Goal: Transaction & Acquisition: Obtain resource

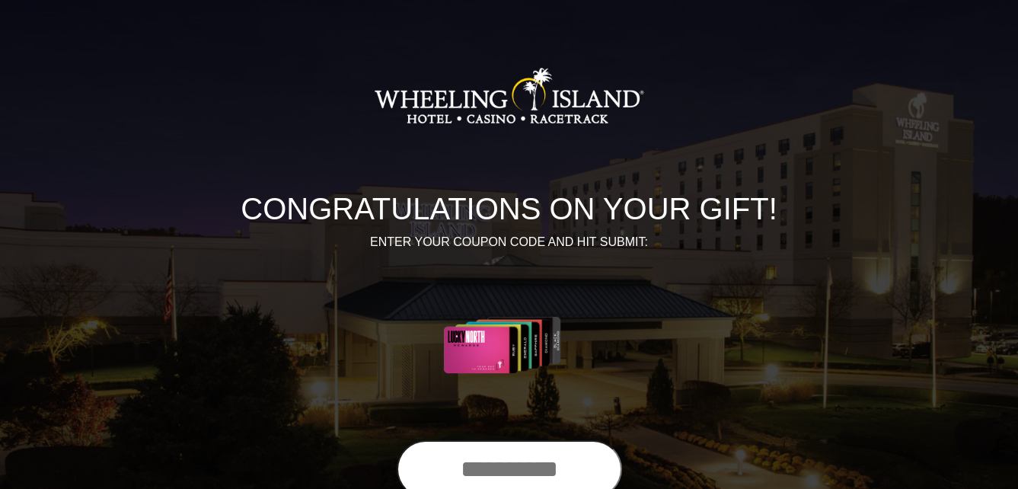
scroll to position [76, 0]
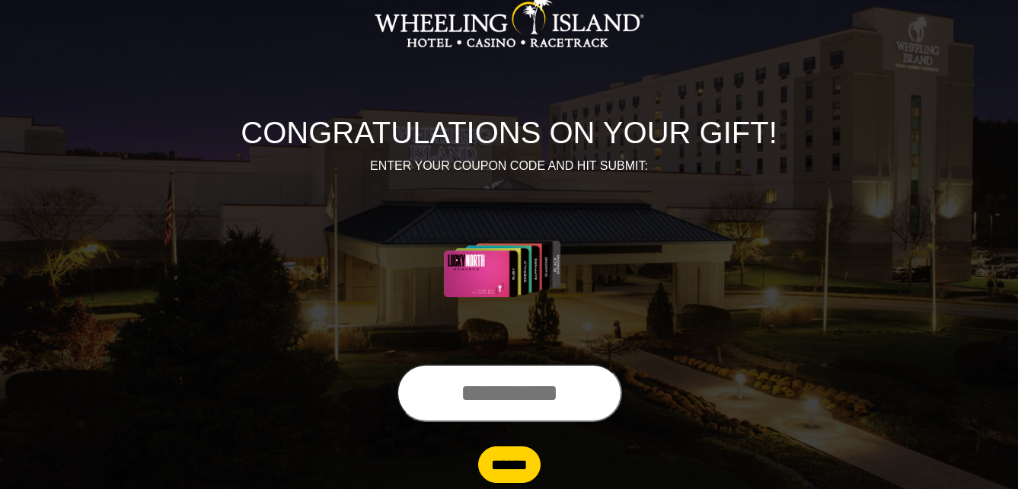
click at [423, 395] on input "text" at bounding box center [509, 393] width 225 height 58
type input "**********"
click at [522, 467] on input "******" at bounding box center [509, 464] width 62 height 37
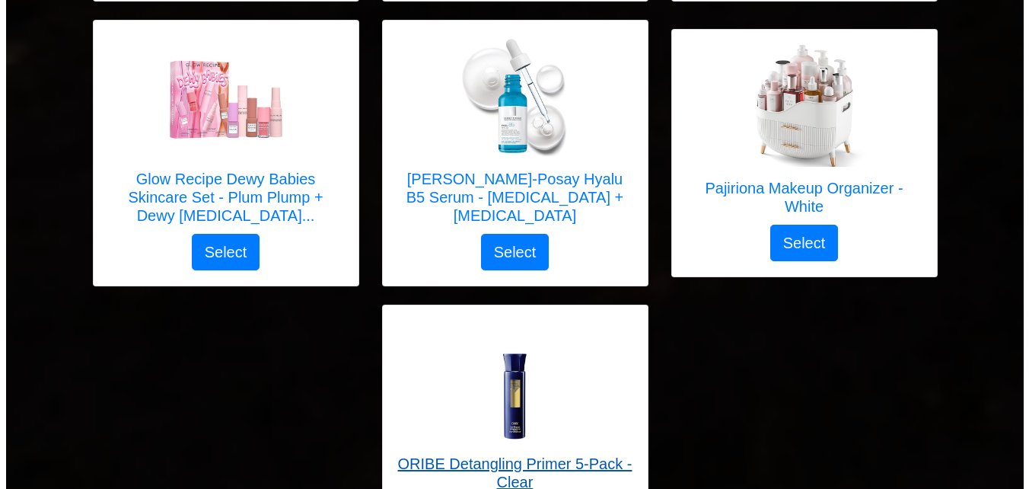
scroll to position [4940, 0]
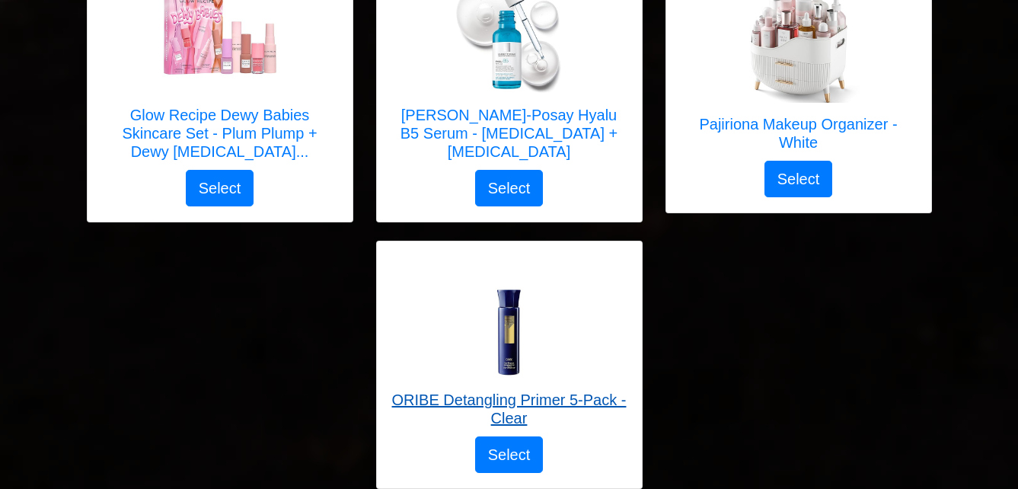
click at [523, 391] on h5 "ORIBE Detangling Primer 5-Pack - Clear" at bounding box center [509, 409] width 234 height 37
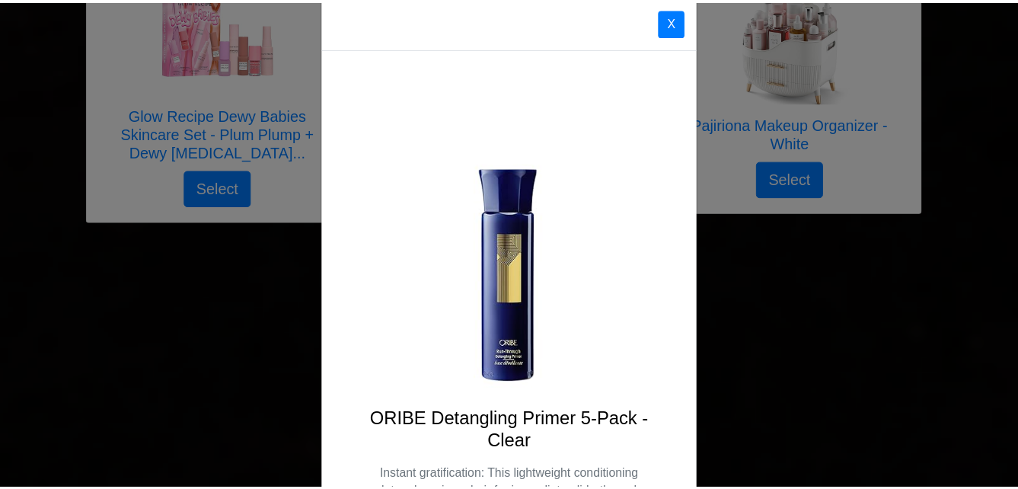
scroll to position [0, 0]
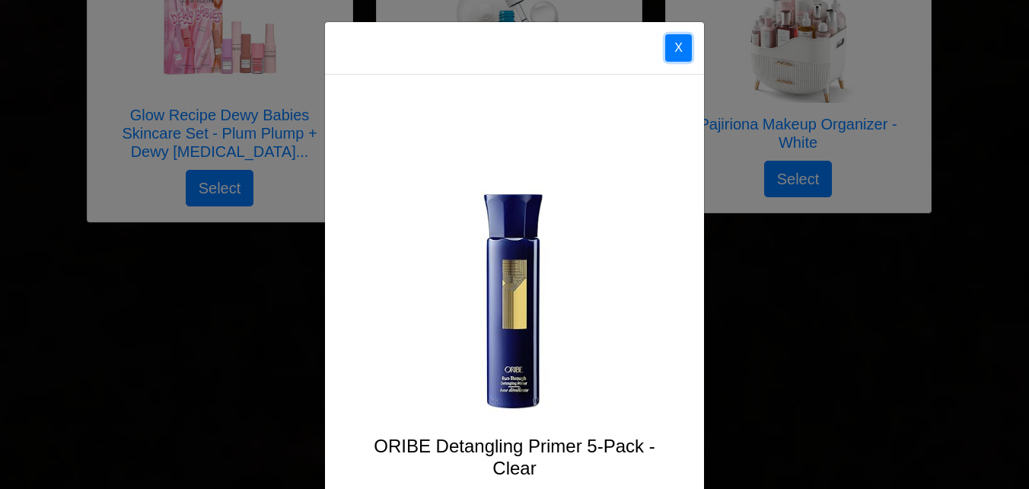
click at [676, 43] on button "X" at bounding box center [678, 47] width 27 height 27
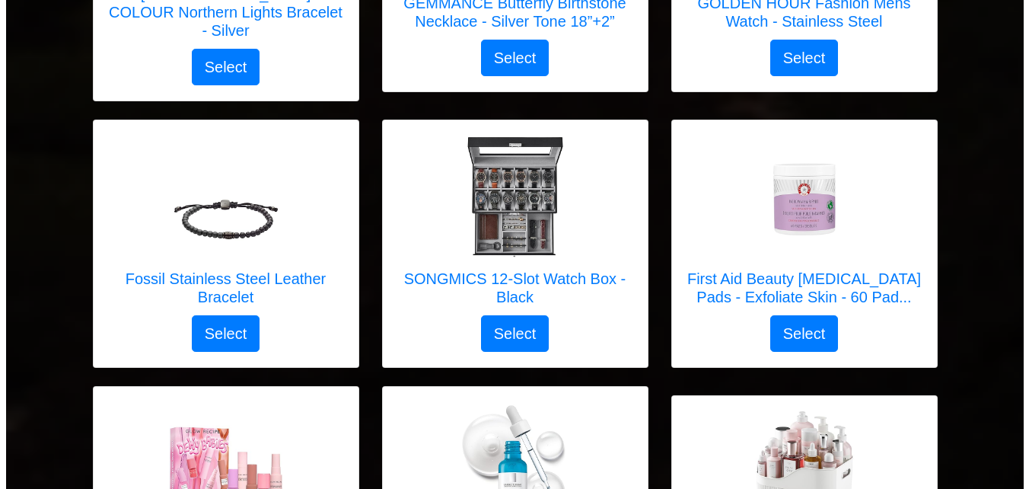
scroll to position [4483, 0]
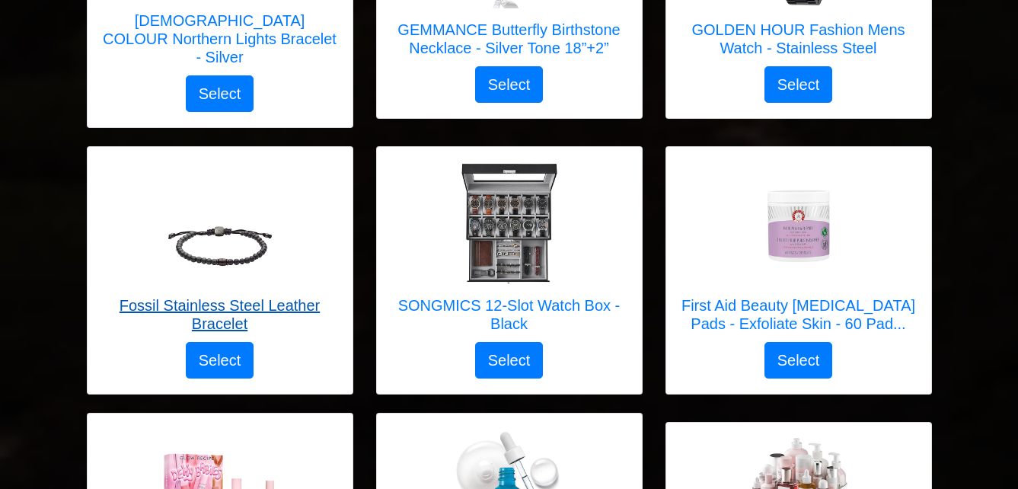
click at [223, 296] on h5 "Fossil Stainless Steel Leather Bracelet" at bounding box center [220, 314] width 234 height 37
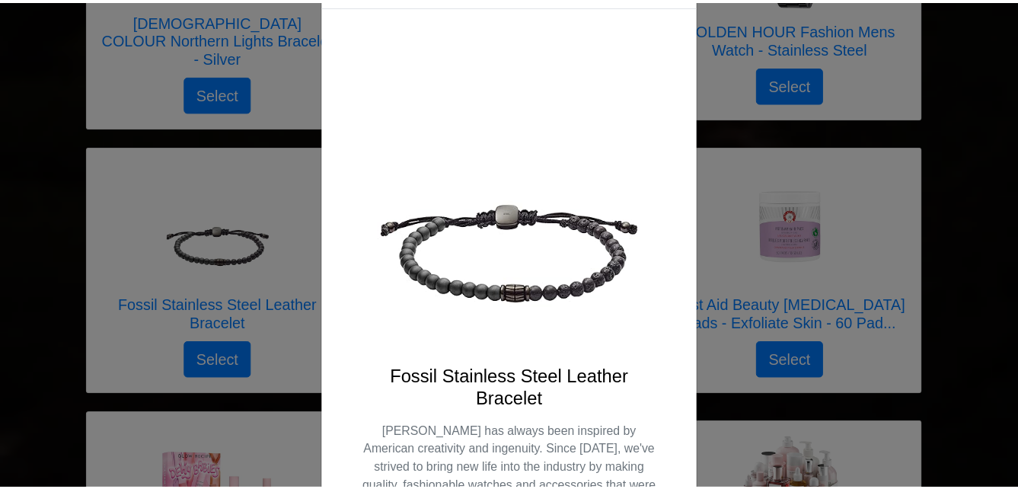
scroll to position [0, 0]
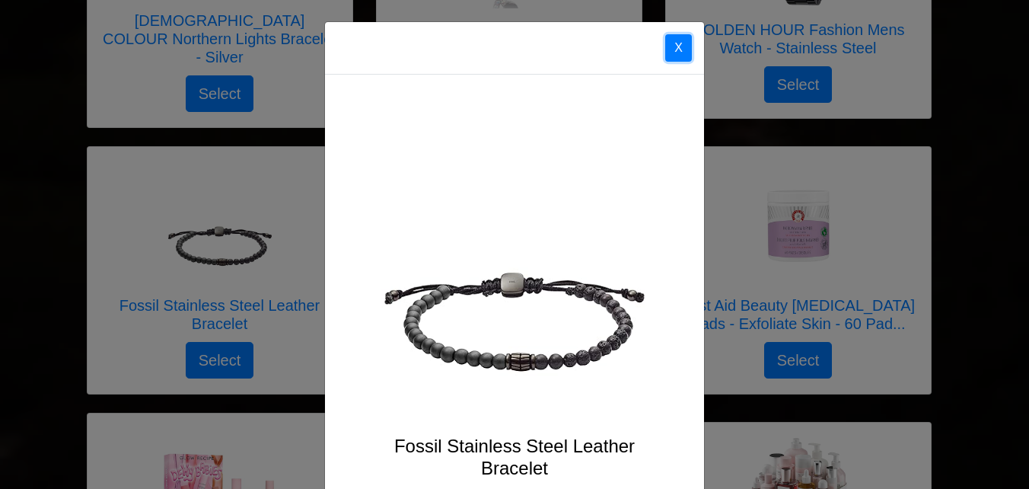
click at [675, 46] on button "X" at bounding box center [678, 47] width 27 height 27
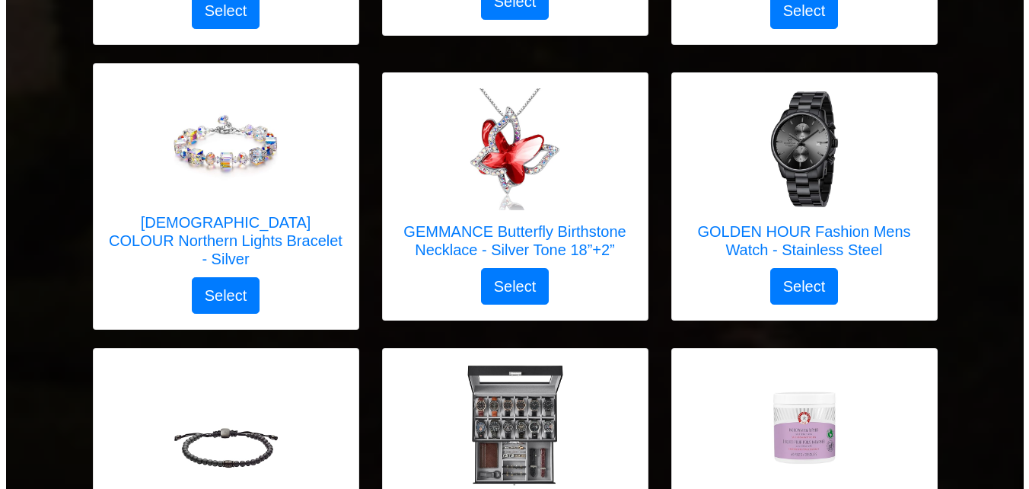
scroll to position [4254, 0]
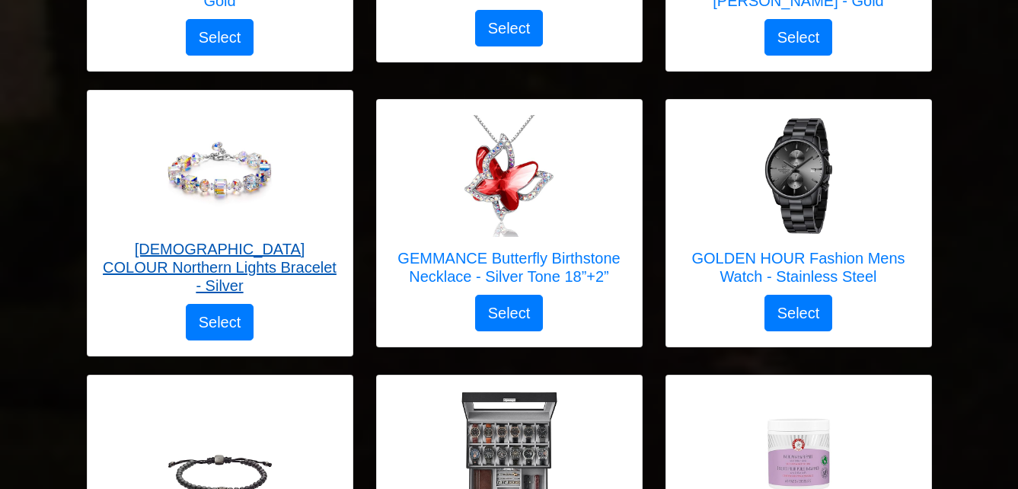
click at [221, 240] on h5 "[DEMOGRAPHIC_DATA] COLOUR Northern Lights Bracelet - Silver" at bounding box center [220, 267] width 234 height 55
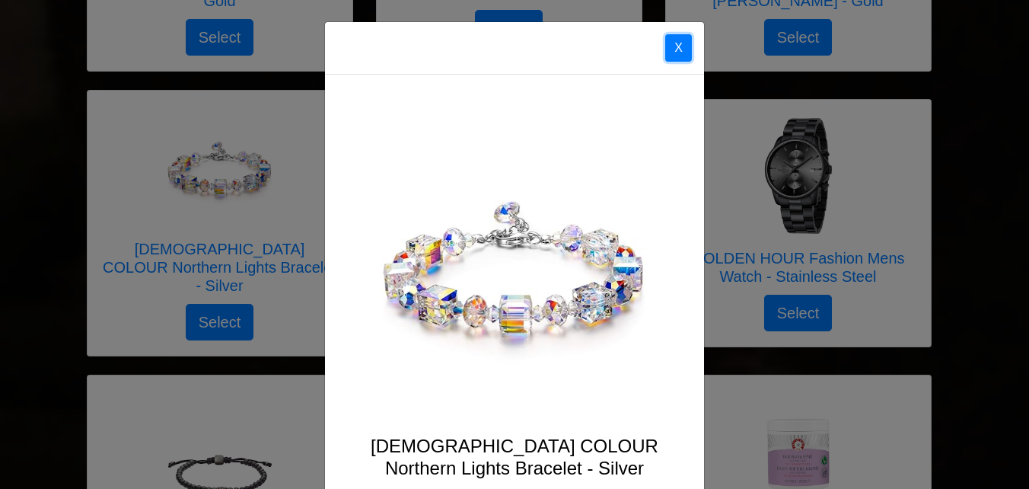
click at [670, 50] on button "X" at bounding box center [678, 47] width 27 height 27
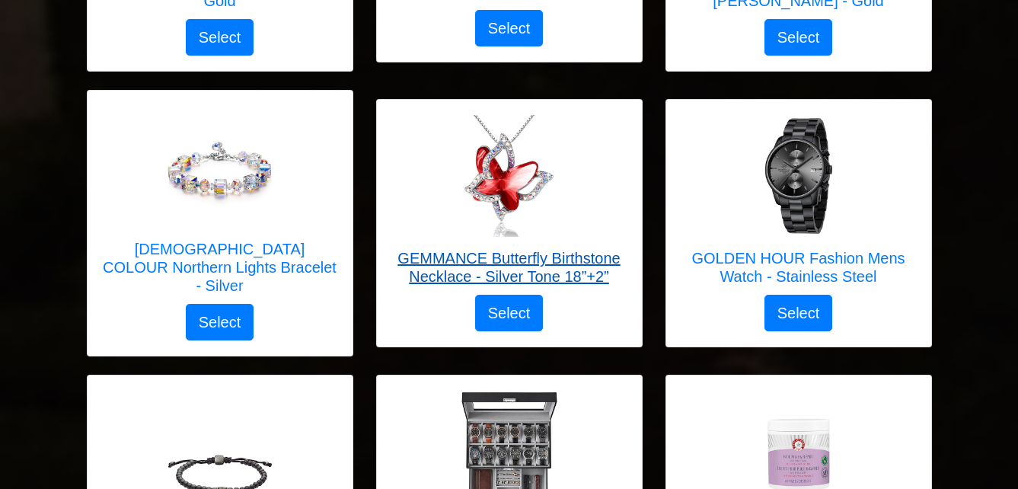
click at [489, 249] on h5 "GEMMANCE Butterfly Birthstone Necklace - Silver Tone 18”+2”" at bounding box center [509, 267] width 234 height 37
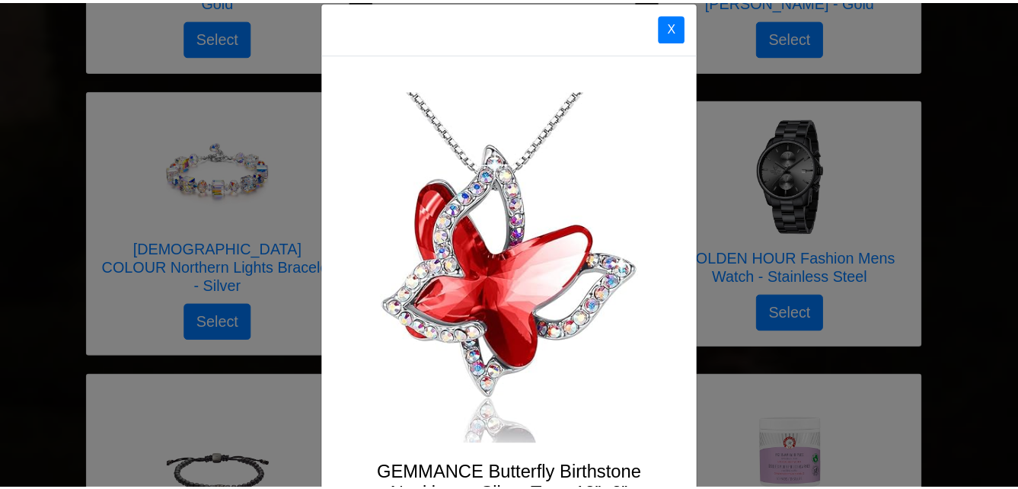
scroll to position [0, 0]
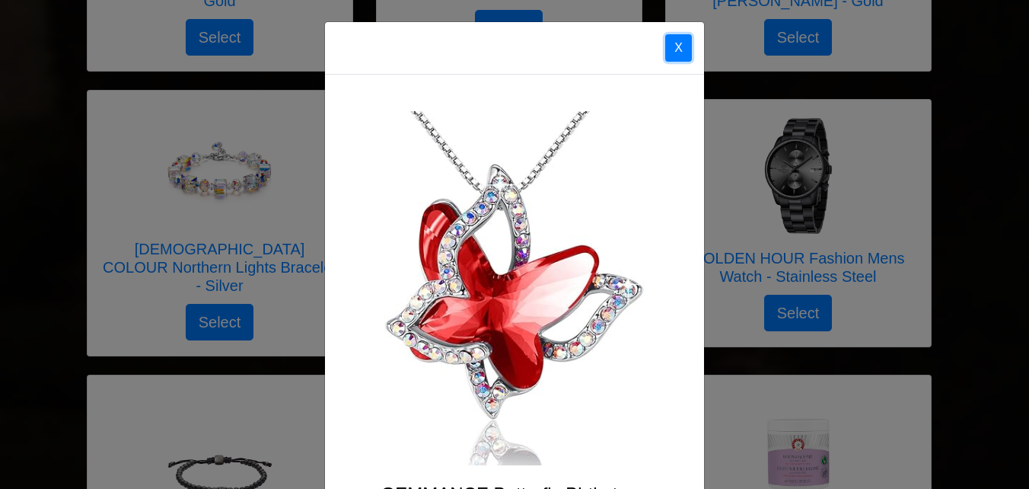
click at [668, 46] on button "X" at bounding box center [678, 47] width 27 height 27
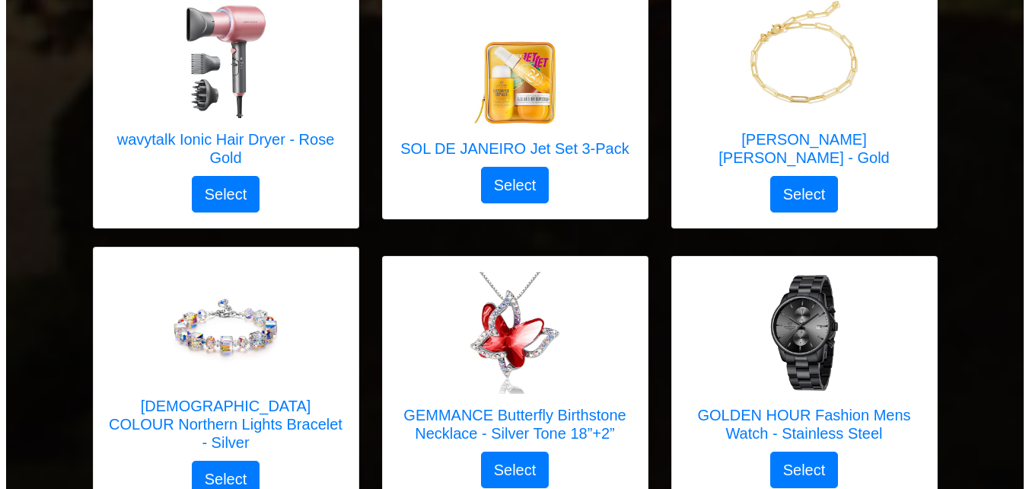
scroll to position [3874, 0]
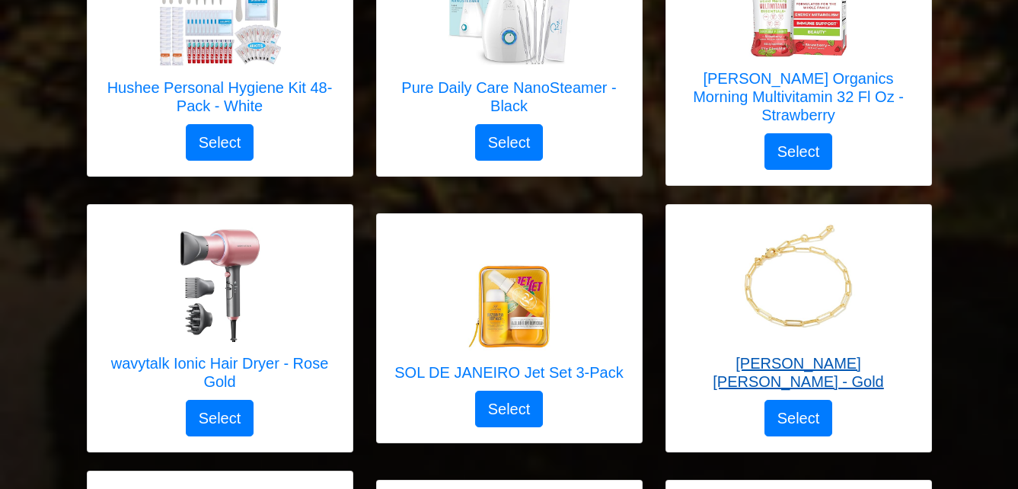
click at [789, 258] on img at bounding box center [799, 281] width 122 height 122
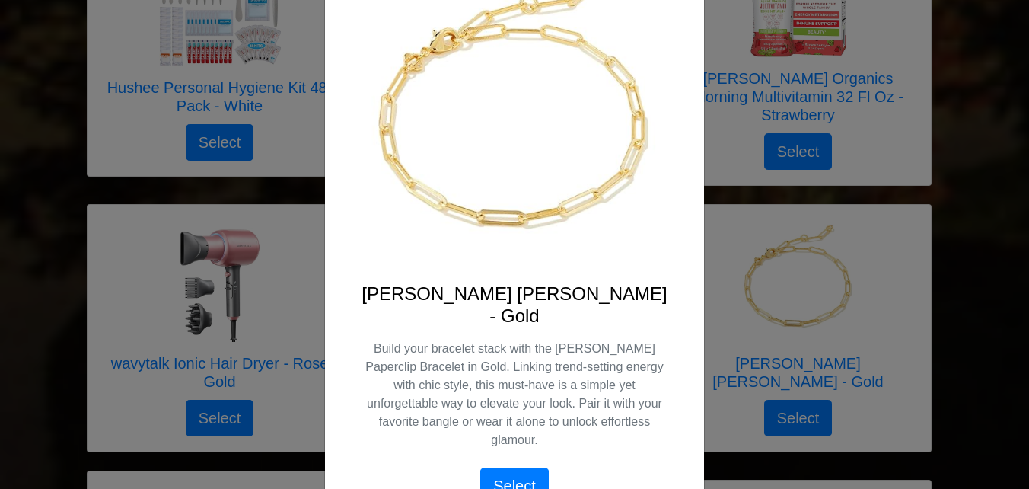
scroll to position [0, 0]
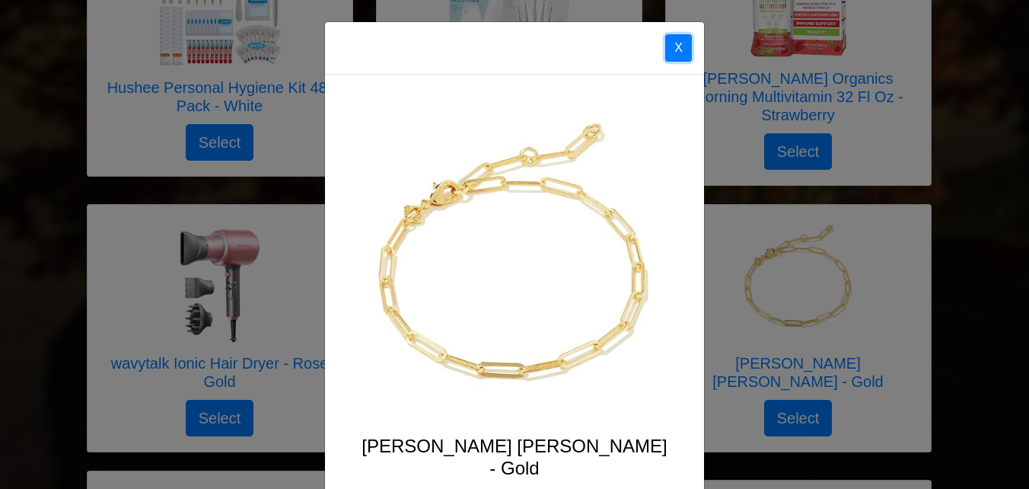
click at [670, 42] on button "X" at bounding box center [678, 47] width 27 height 27
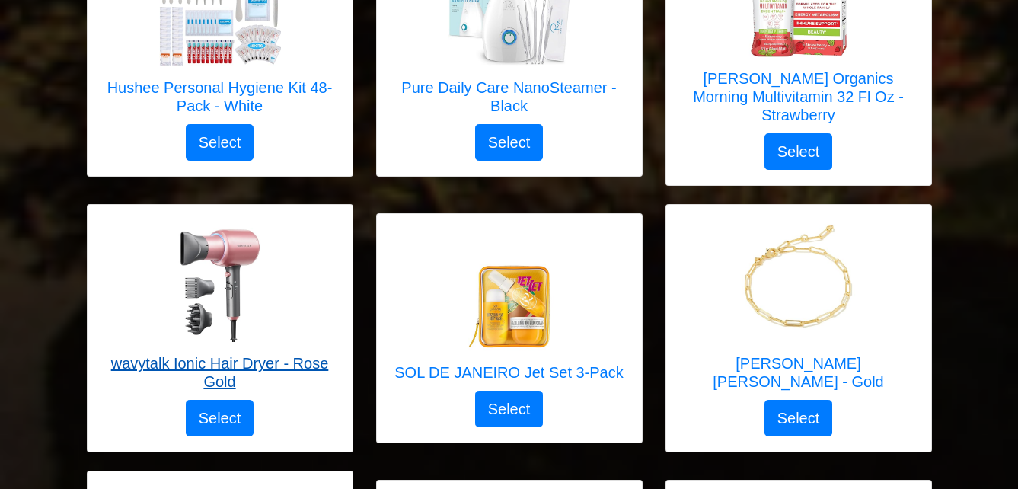
click at [234, 238] on img at bounding box center [220, 281] width 122 height 122
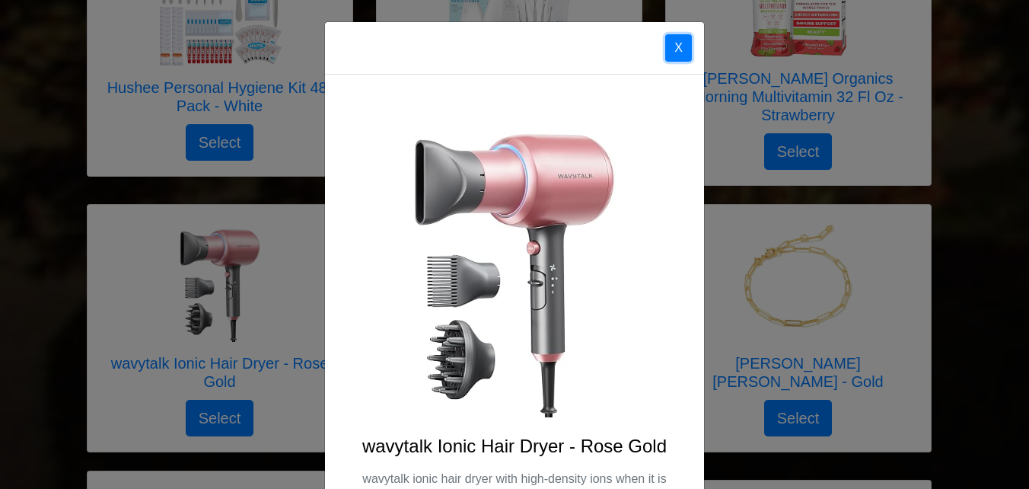
click at [667, 46] on button "X" at bounding box center [678, 47] width 27 height 27
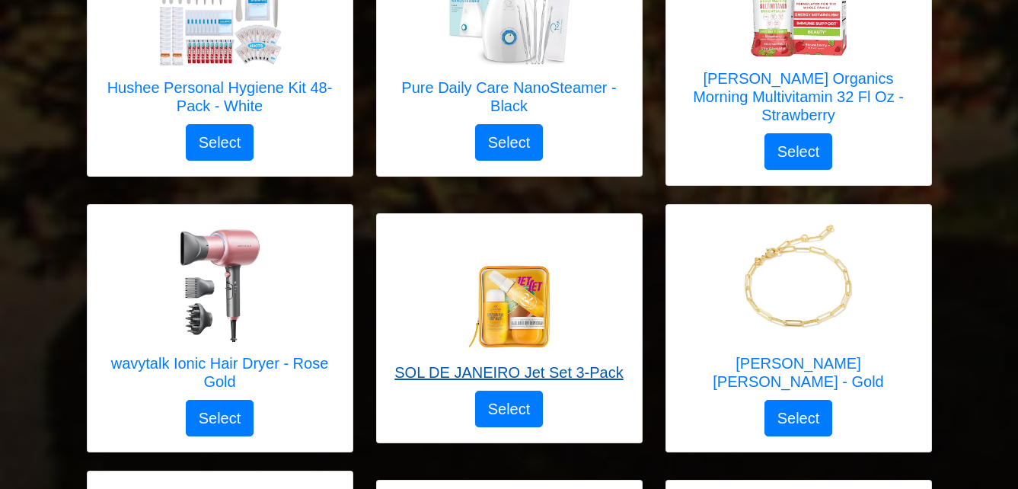
click at [534, 286] on img at bounding box center [509, 290] width 122 height 122
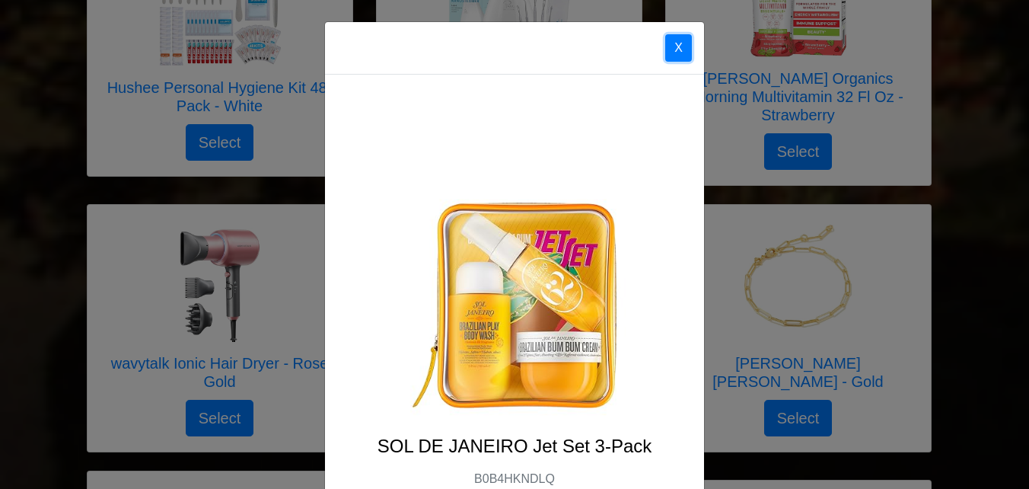
click at [675, 46] on button "X" at bounding box center [678, 47] width 27 height 27
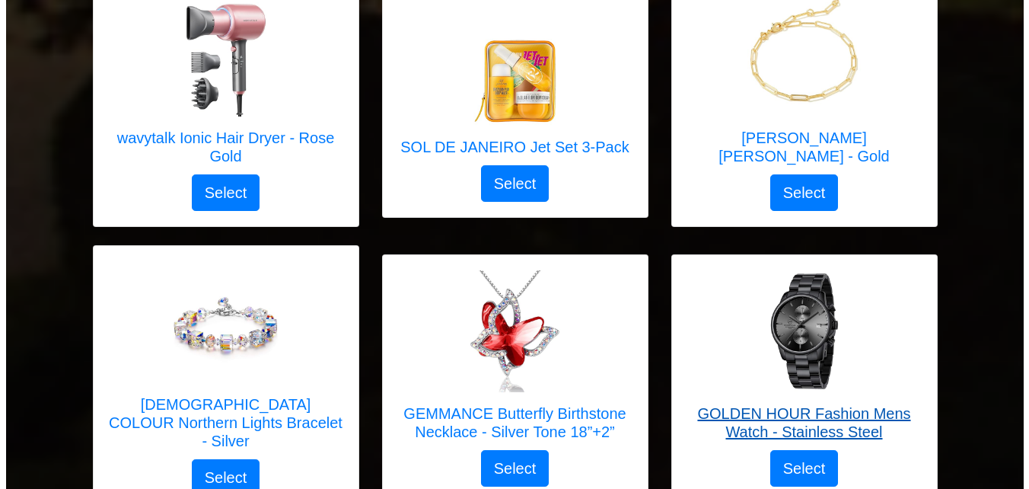
scroll to position [4102, 0]
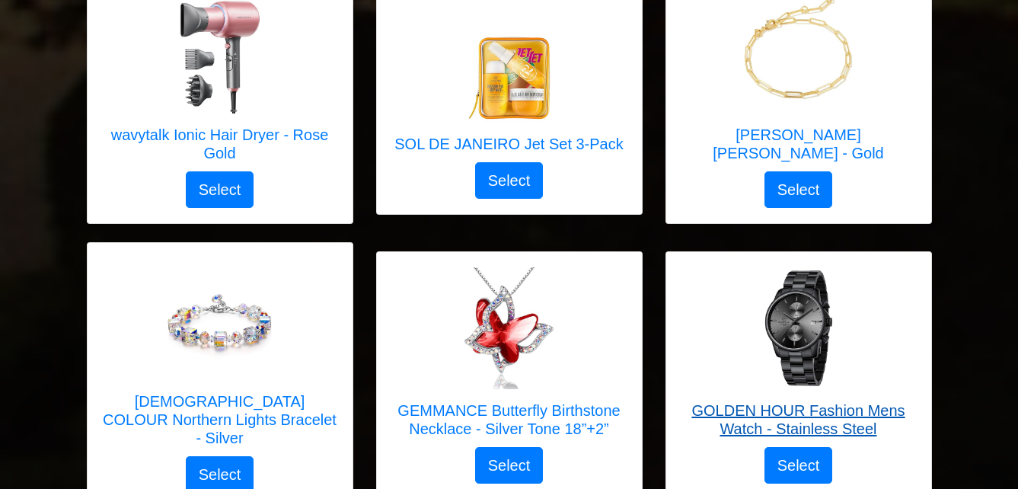
click at [810, 277] on img at bounding box center [799, 328] width 122 height 122
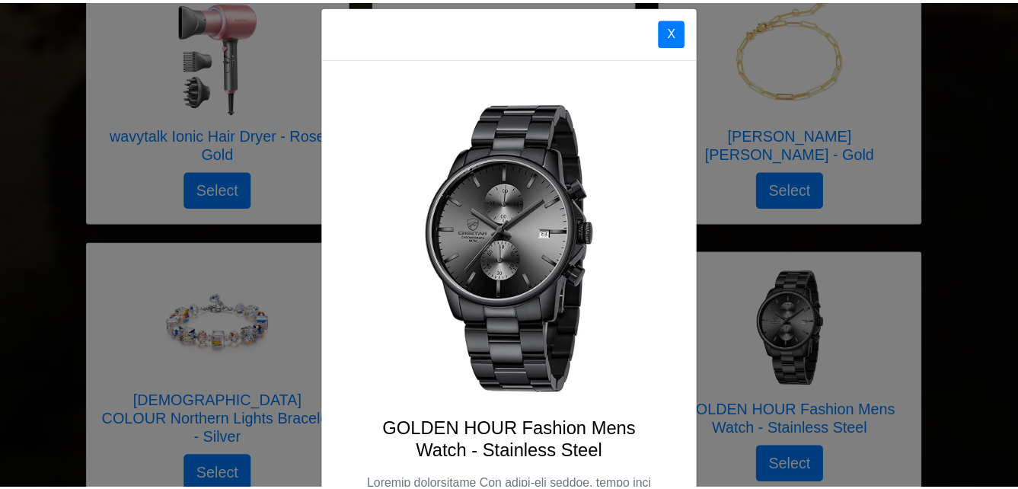
scroll to position [0, 0]
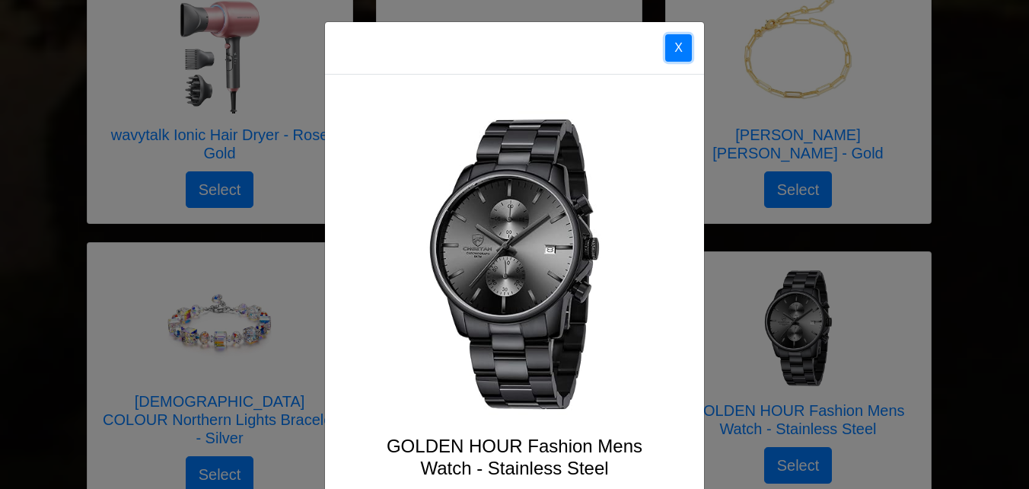
click at [676, 46] on button "X" at bounding box center [678, 47] width 27 height 27
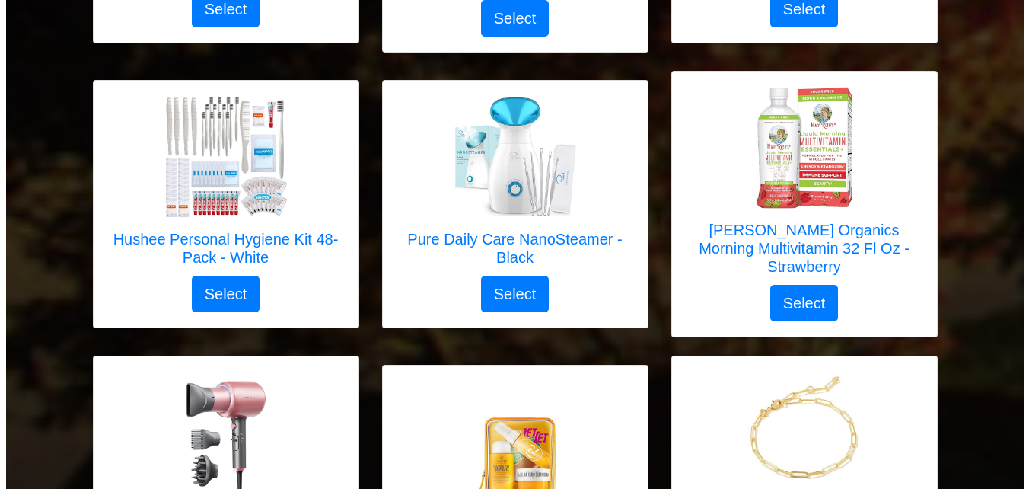
scroll to position [3722, 0]
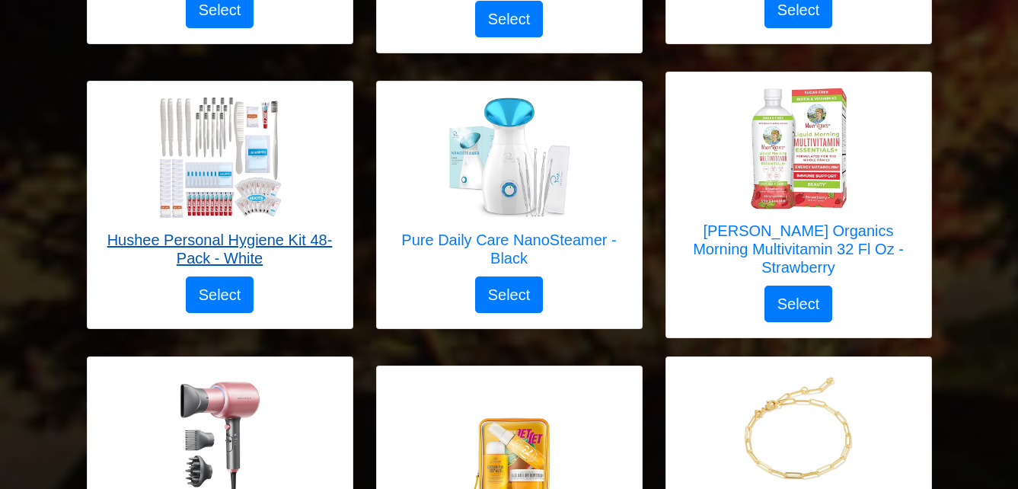
click at [204, 231] on h5 "Hushee Personal Hygiene Kit 48-Pack - White" at bounding box center [220, 249] width 234 height 37
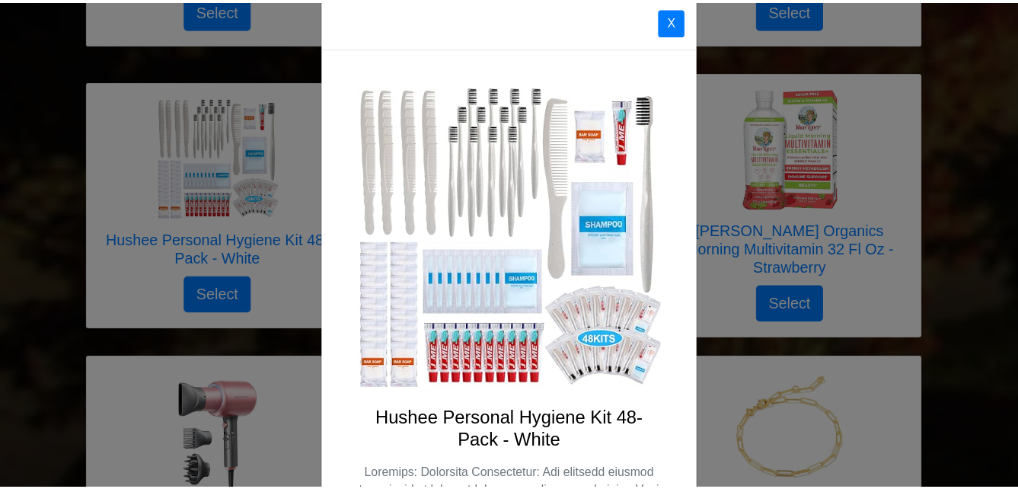
scroll to position [0, 0]
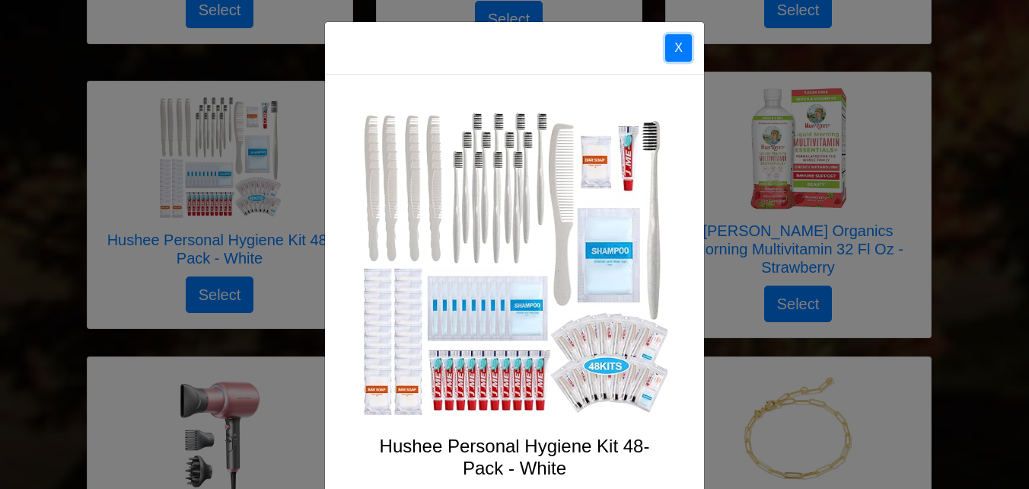
click at [673, 48] on button "X" at bounding box center [678, 47] width 27 height 27
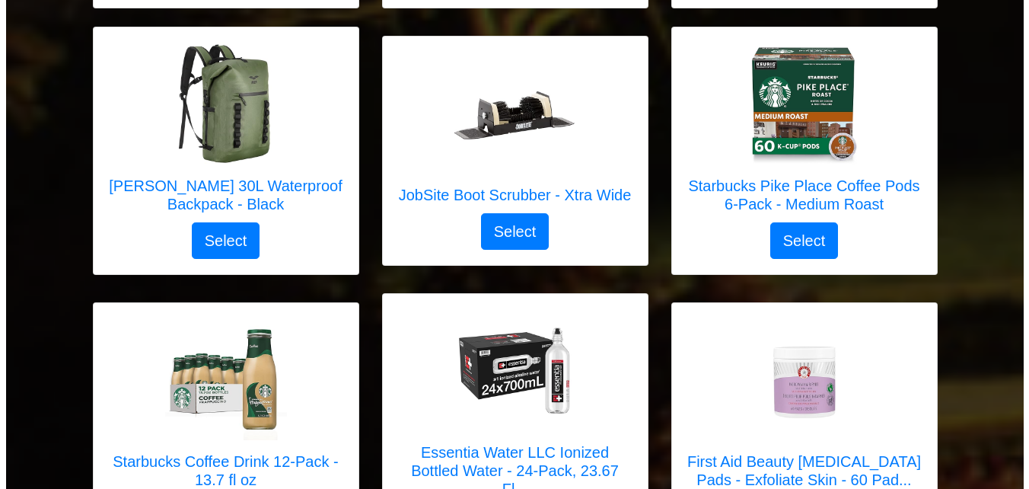
scroll to position [3189, 0]
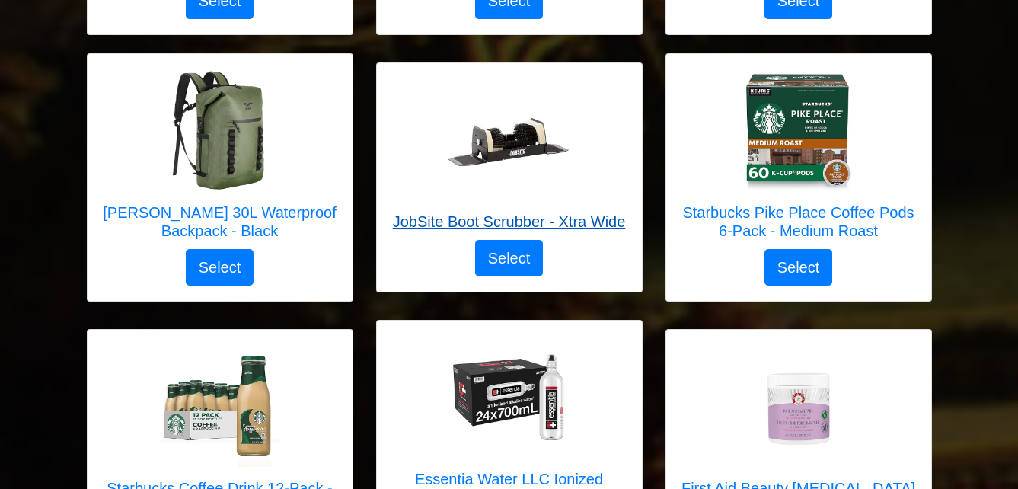
click at [499, 123] on img at bounding box center [509, 139] width 122 height 122
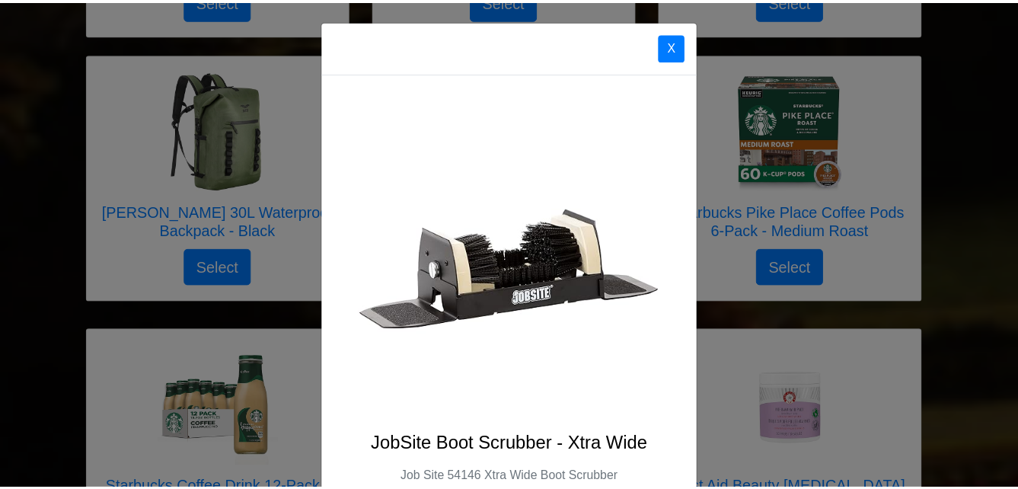
scroll to position [0, 0]
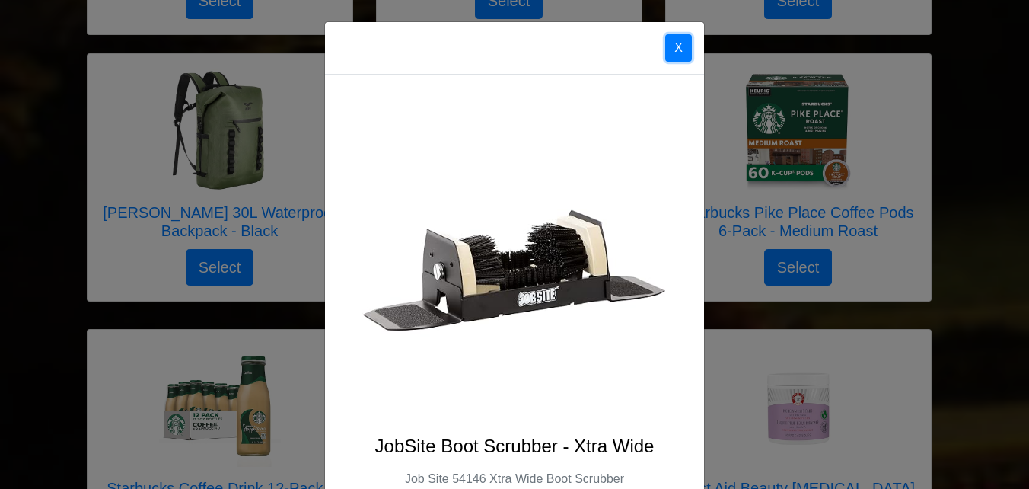
click at [675, 54] on button "X" at bounding box center [678, 47] width 27 height 27
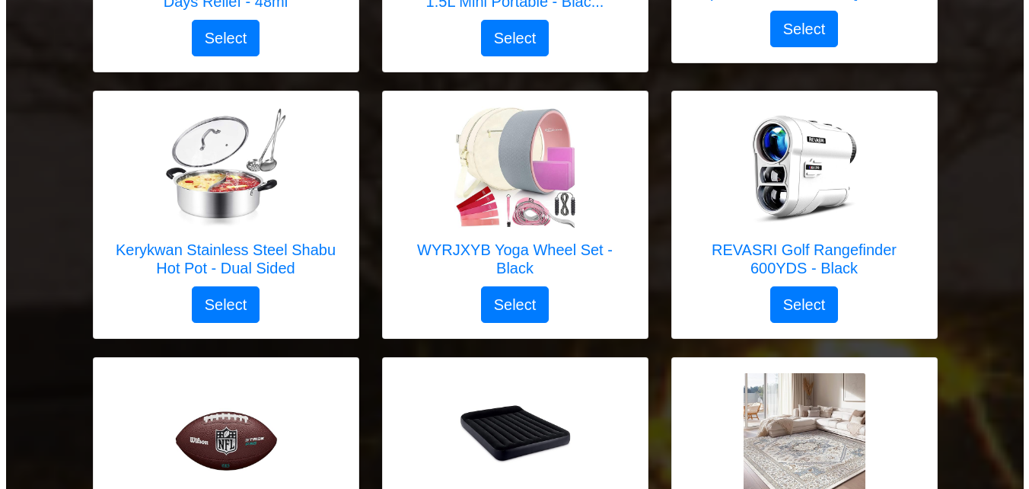
scroll to position [2579, 0]
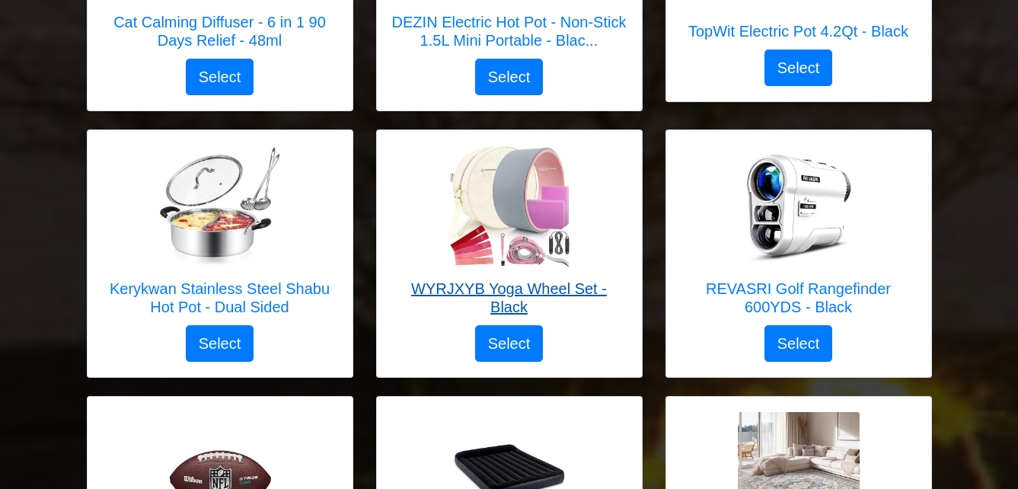
click at [528, 212] on img at bounding box center [509, 206] width 122 height 122
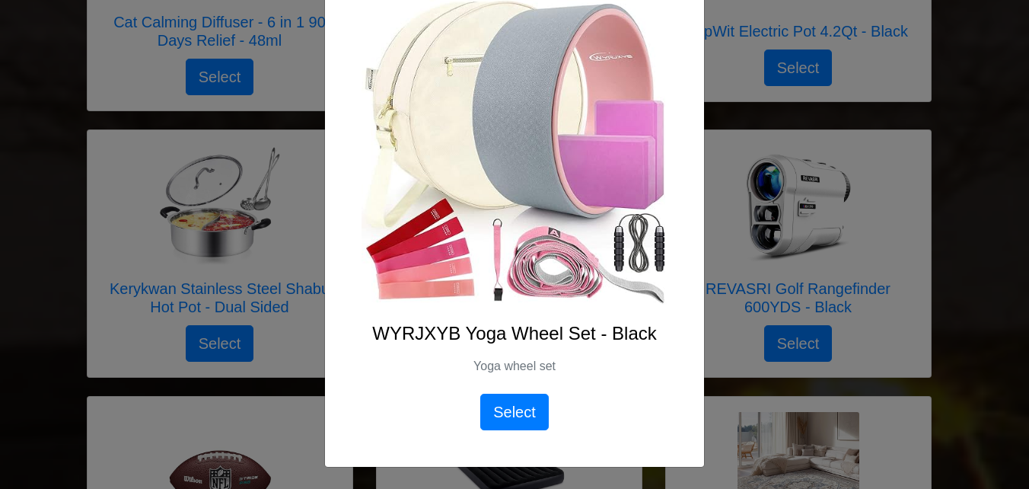
scroll to position [0, 0]
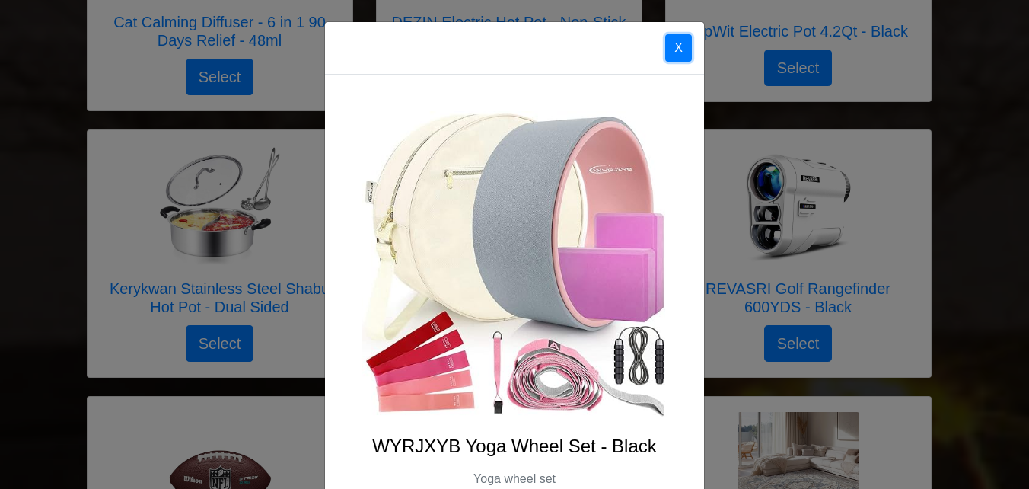
click at [678, 50] on button "X" at bounding box center [678, 47] width 27 height 27
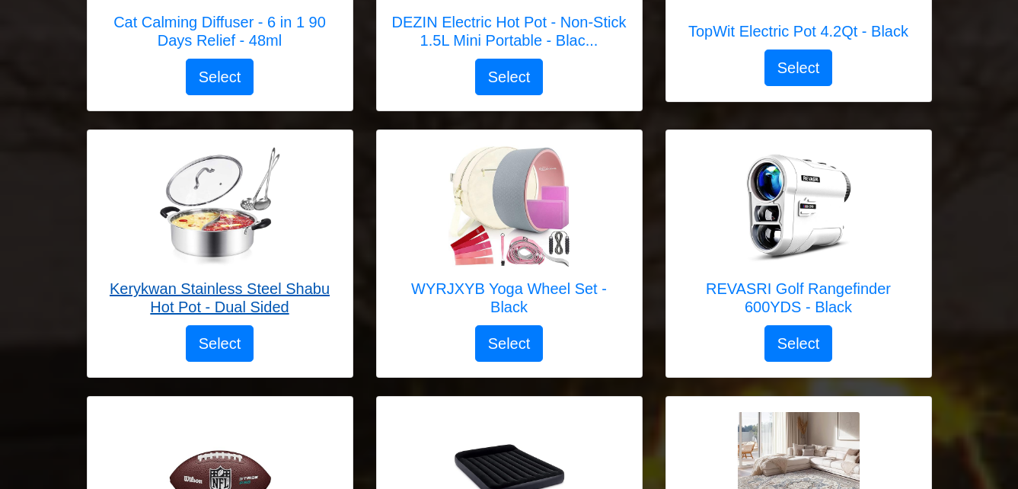
click at [222, 226] on img at bounding box center [220, 206] width 122 height 122
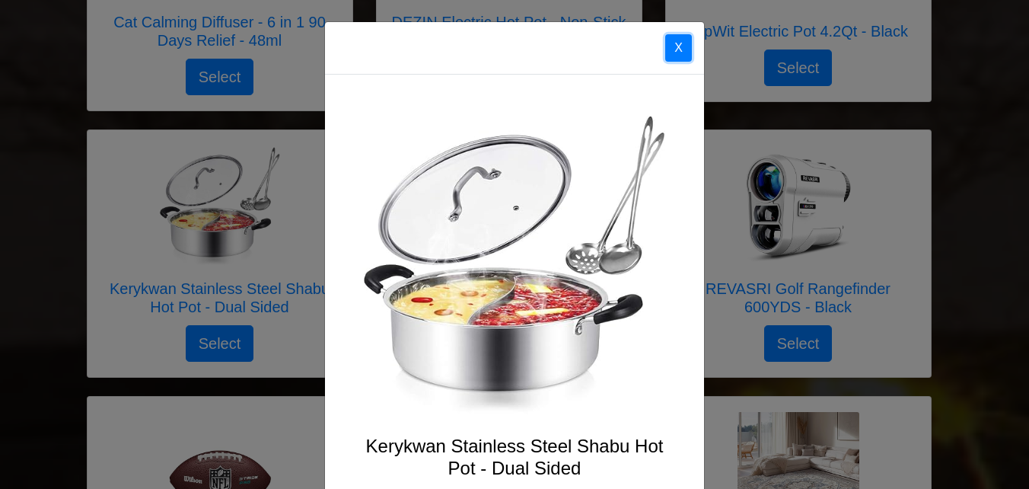
click at [675, 46] on button "X" at bounding box center [678, 47] width 27 height 27
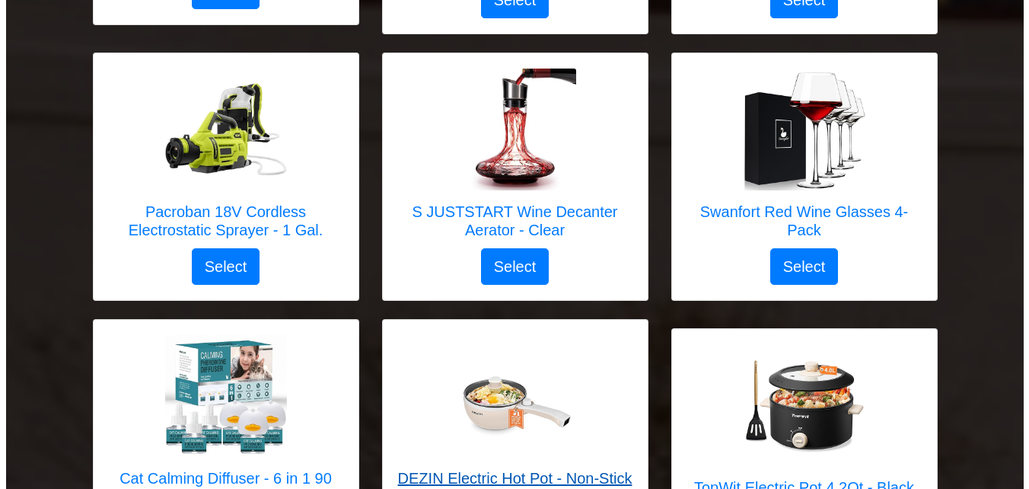
scroll to position [2123, 0]
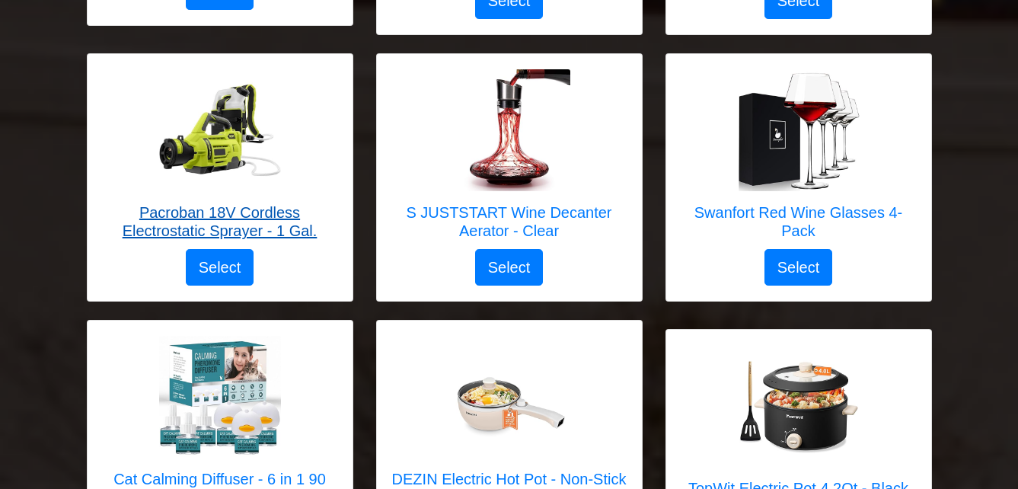
click at [212, 205] on h5 "Pacroban 18V Cordless Electrostatic Sprayer - 1 Gal." at bounding box center [220, 221] width 234 height 37
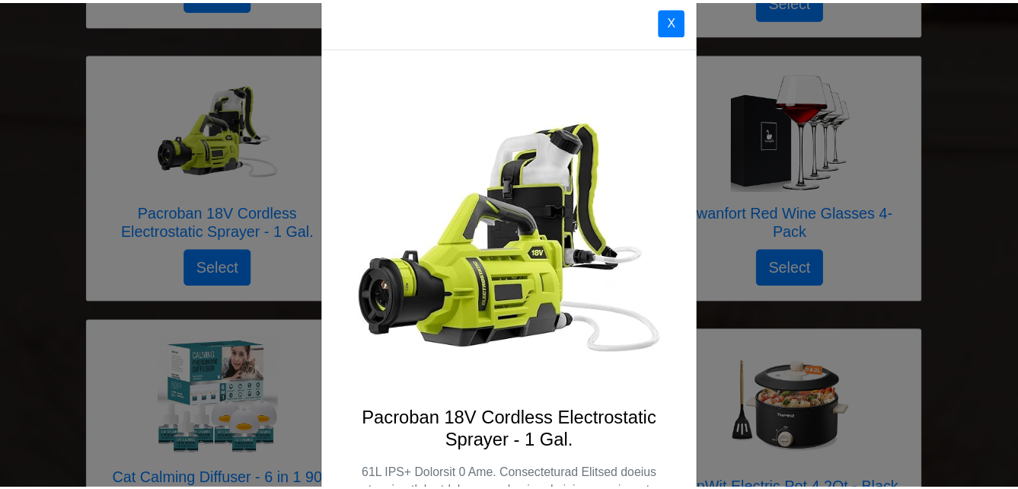
scroll to position [0, 0]
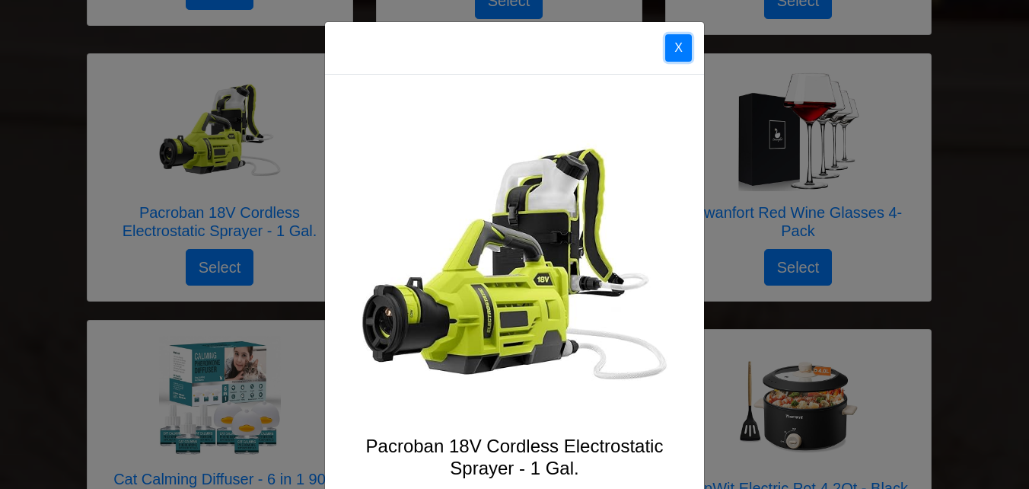
click at [675, 51] on button "X" at bounding box center [678, 47] width 27 height 27
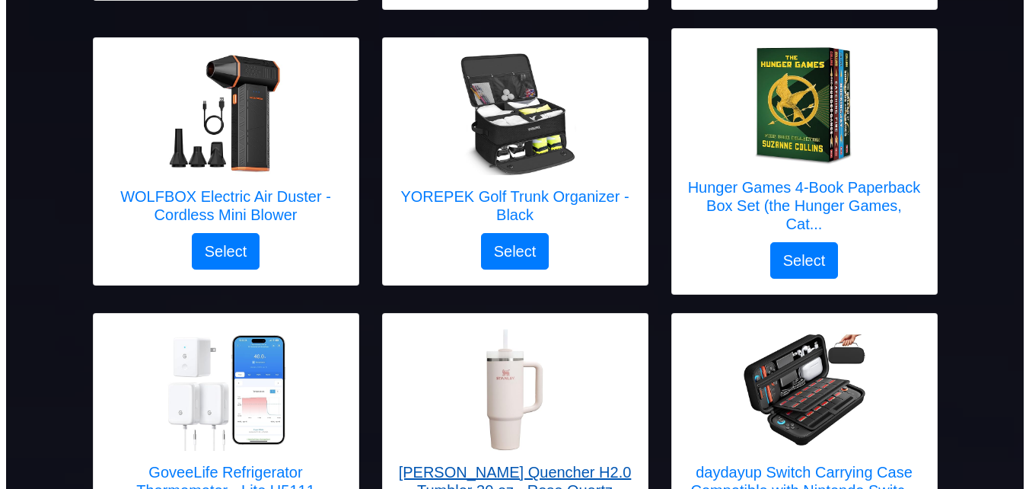
scroll to position [752, 0]
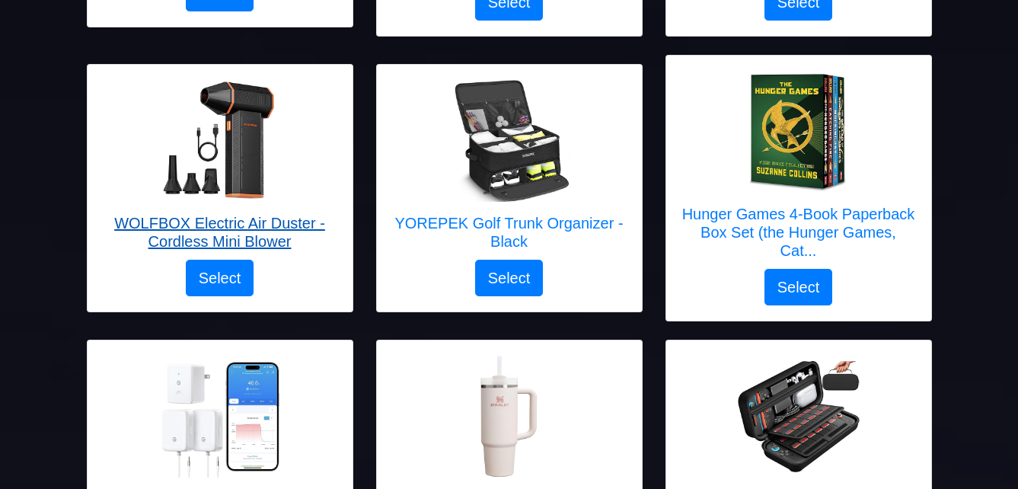
click at [221, 196] on img at bounding box center [220, 141] width 122 height 122
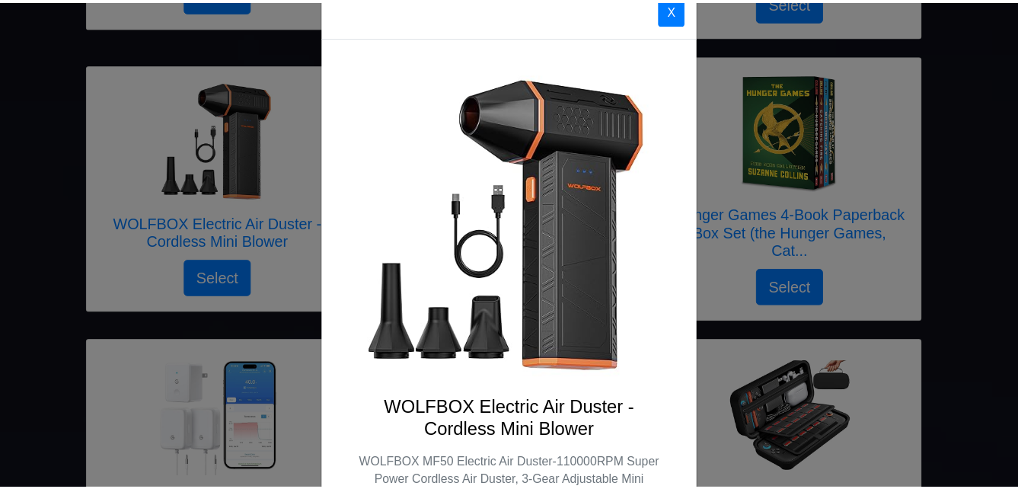
scroll to position [37, 0]
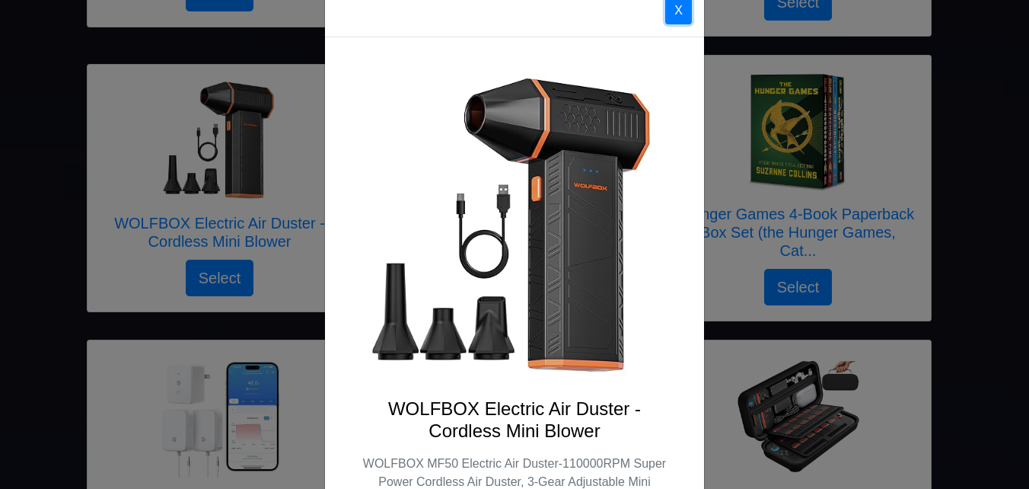
click at [674, 10] on button "X" at bounding box center [678, 10] width 27 height 27
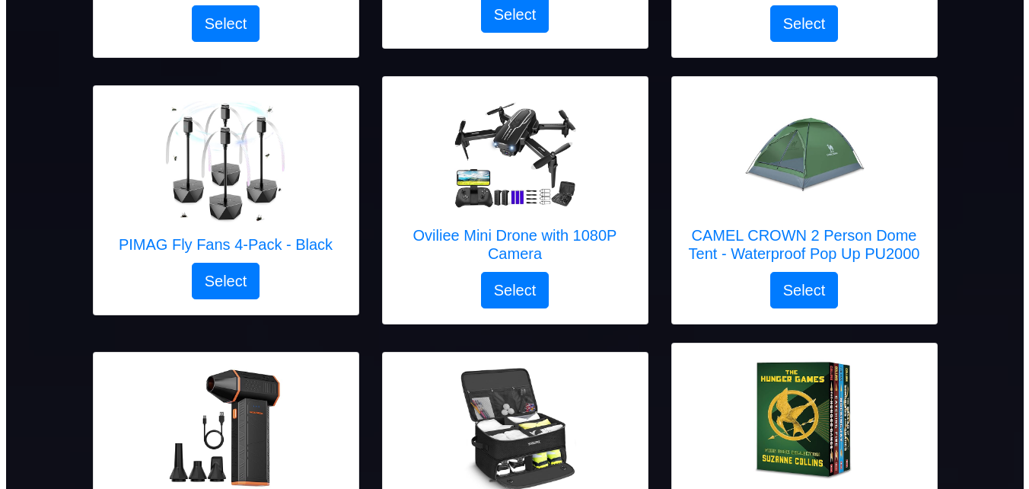
scroll to position [448, 0]
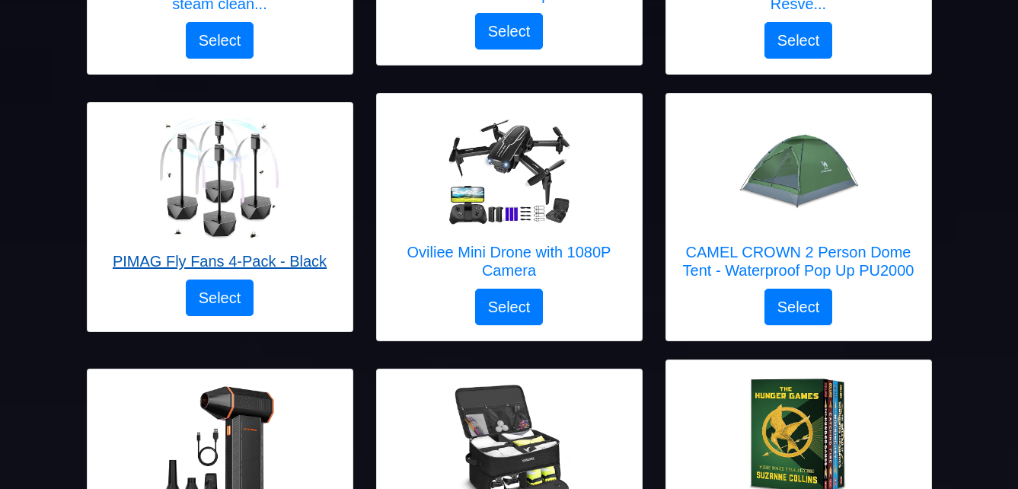
click at [215, 209] on img at bounding box center [219, 179] width 122 height 122
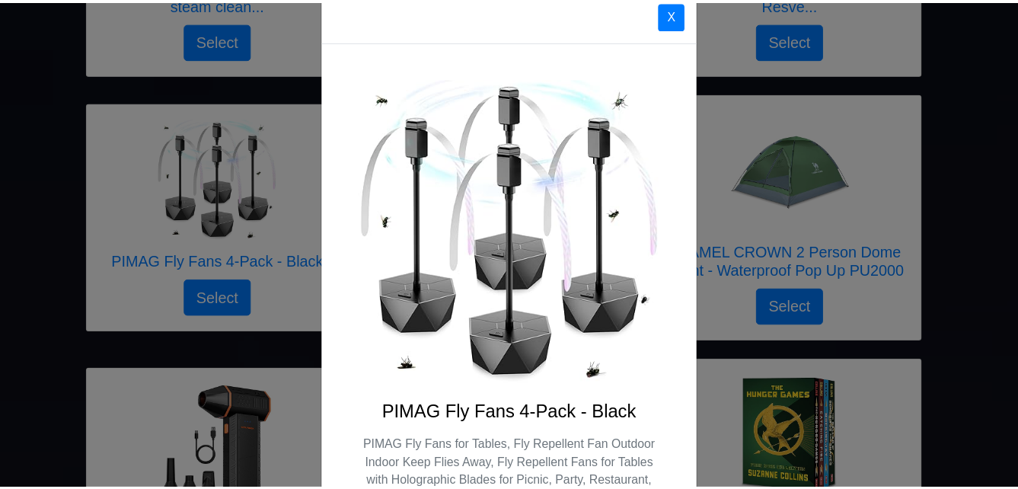
scroll to position [0, 0]
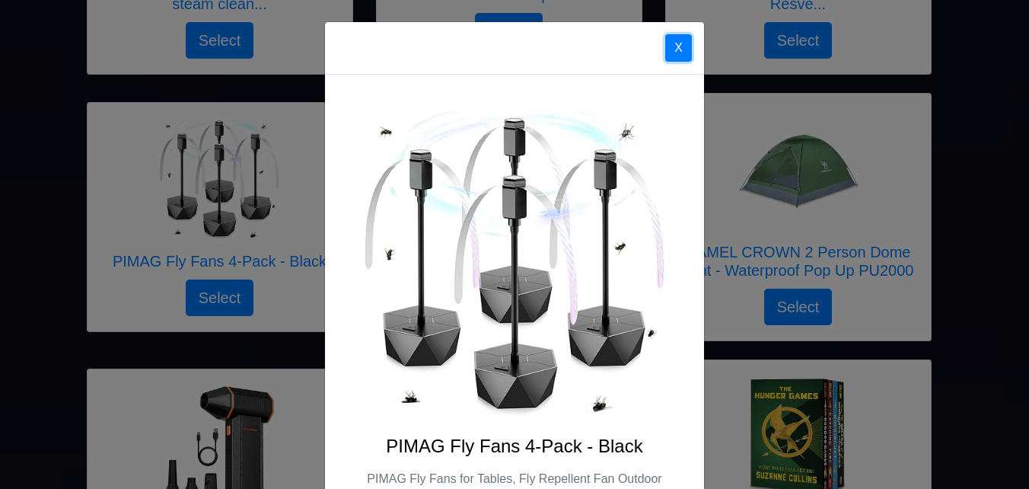
click at [672, 43] on button "X" at bounding box center [678, 47] width 27 height 27
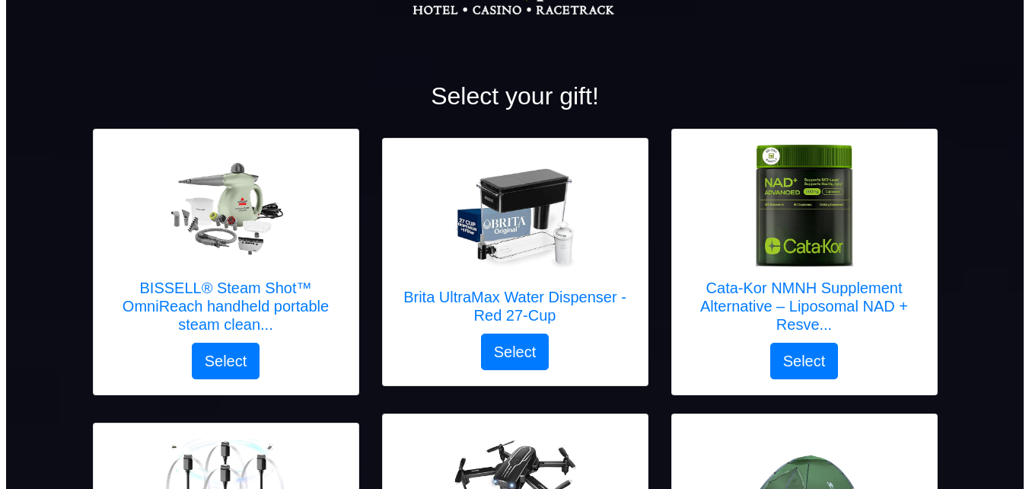
scroll to position [152, 0]
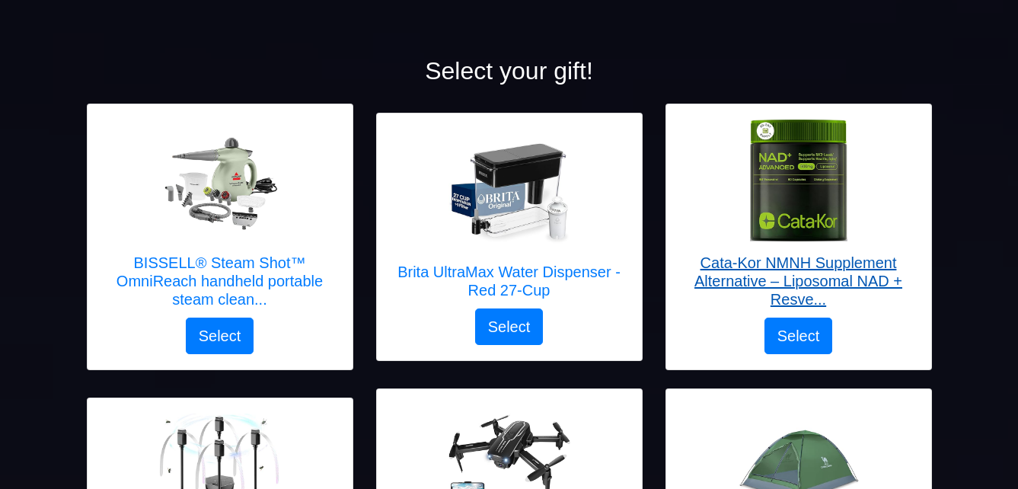
click at [820, 186] on img at bounding box center [799, 181] width 122 height 122
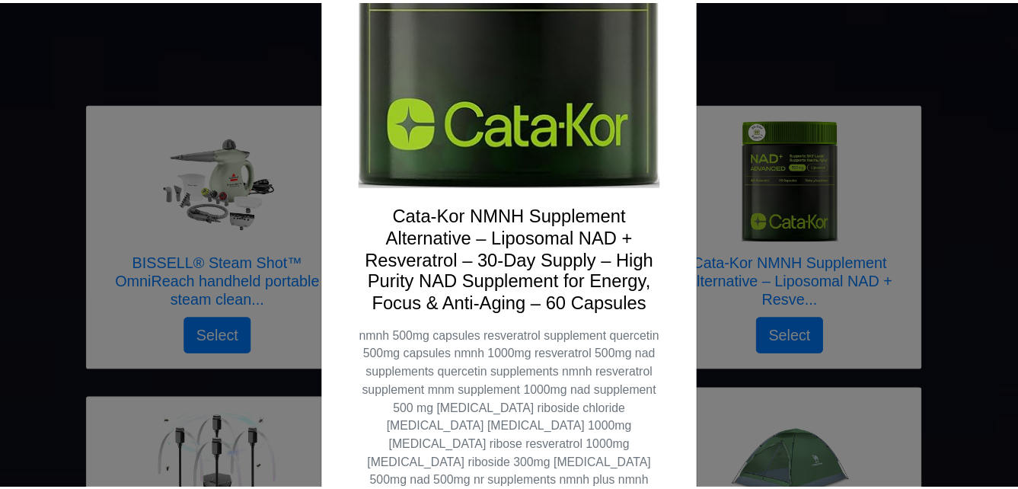
scroll to position [0, 0]
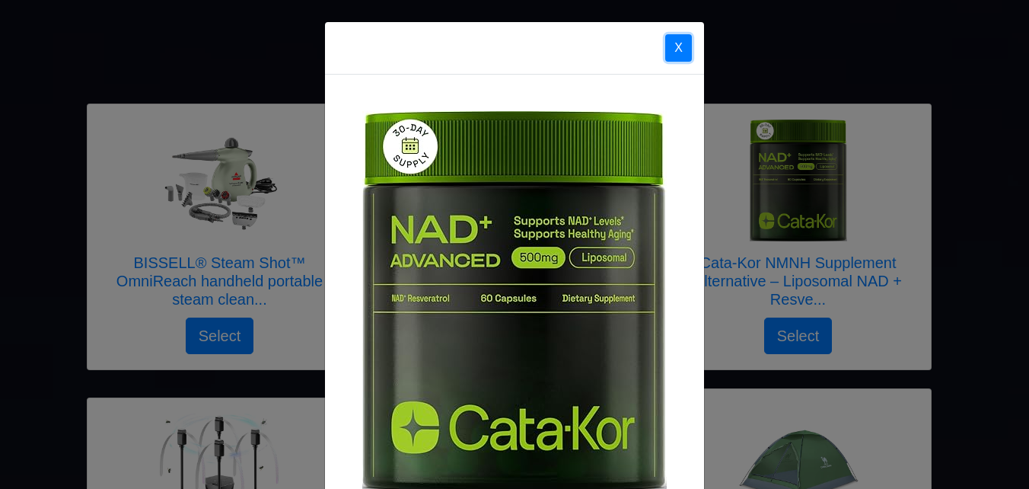
click at [676, 49] on button "X" at bounding box center [678, 47] width 27 height 27
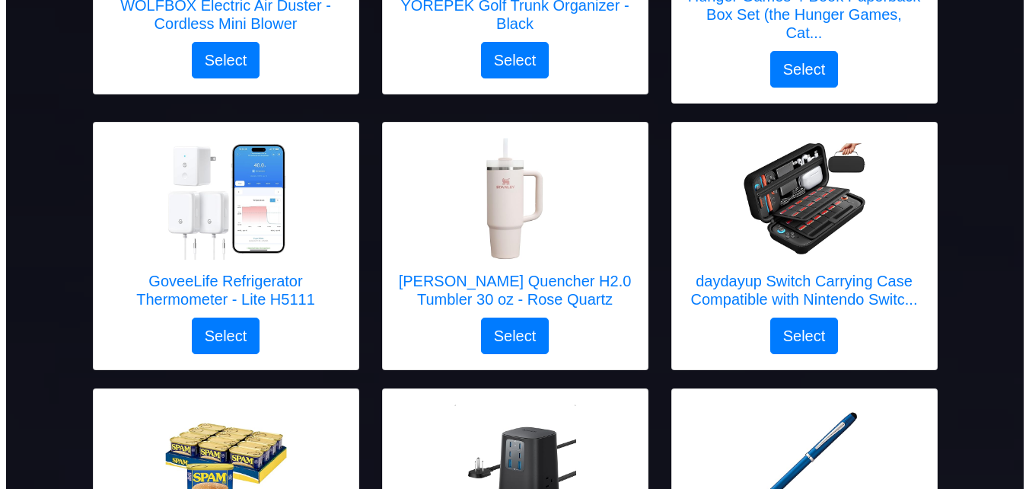
scroll to position [990, 0]
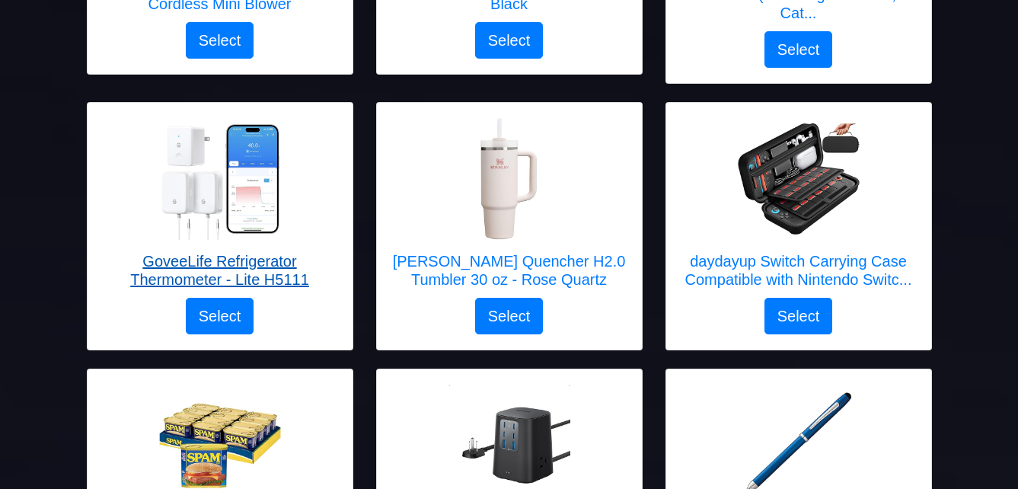
click at [247, 241] on link "GoveeLife Refrigerator Thermometer - Lite H5111" at bounding box center [220, 208] width 234 height 180
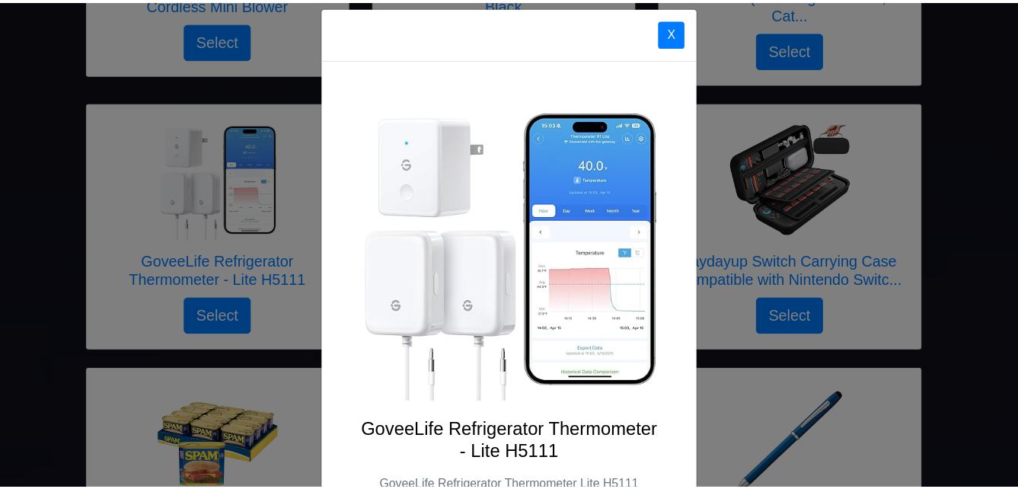
scroll to position [0, 0]
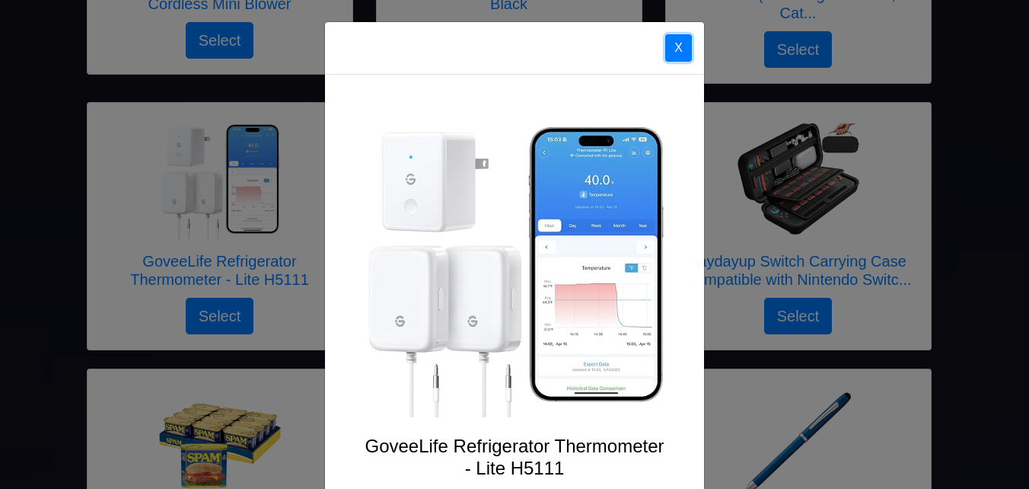
click at [673, 43] on button "X" at bounding box center [678, 47] width 27 height 27
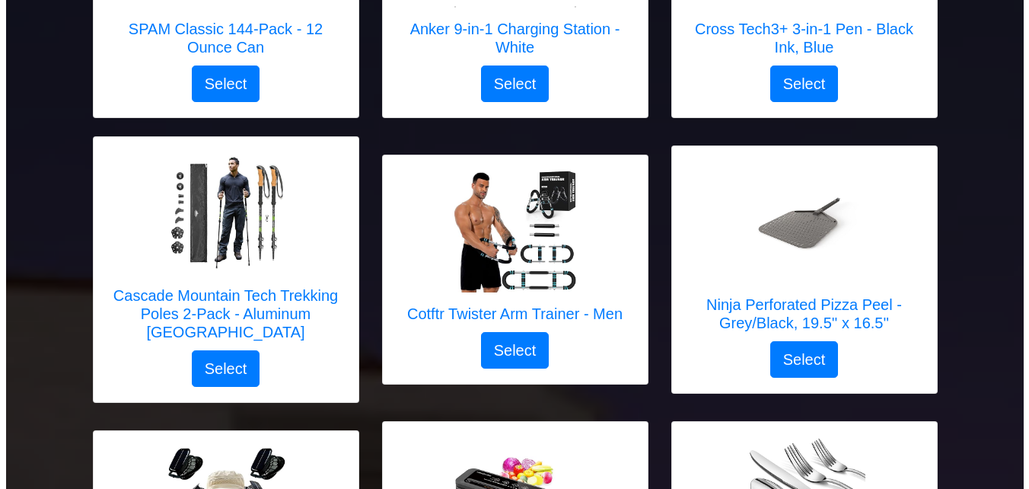
scroll to position [1523, 0]
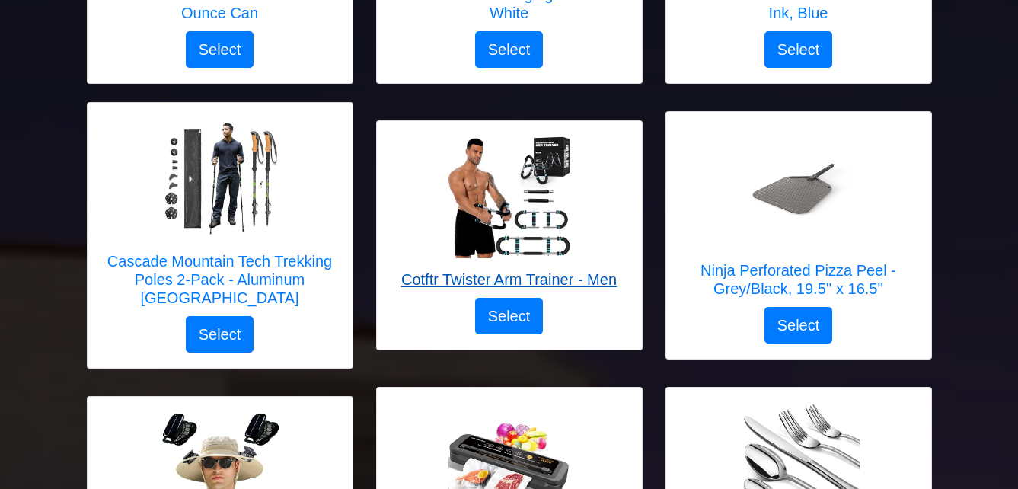
click at [531, 203] on img at bounding box center [509, 197] width 122 height 122
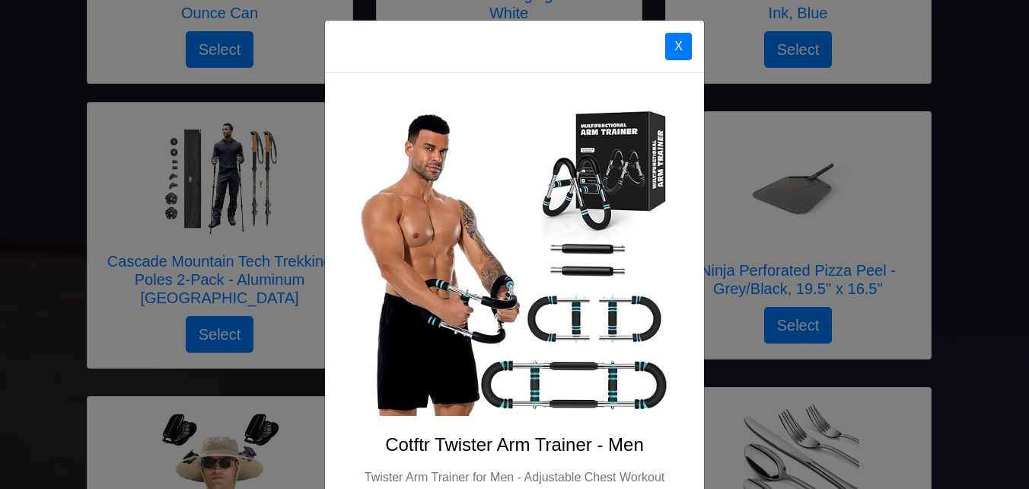
scroll to position [0, 0]
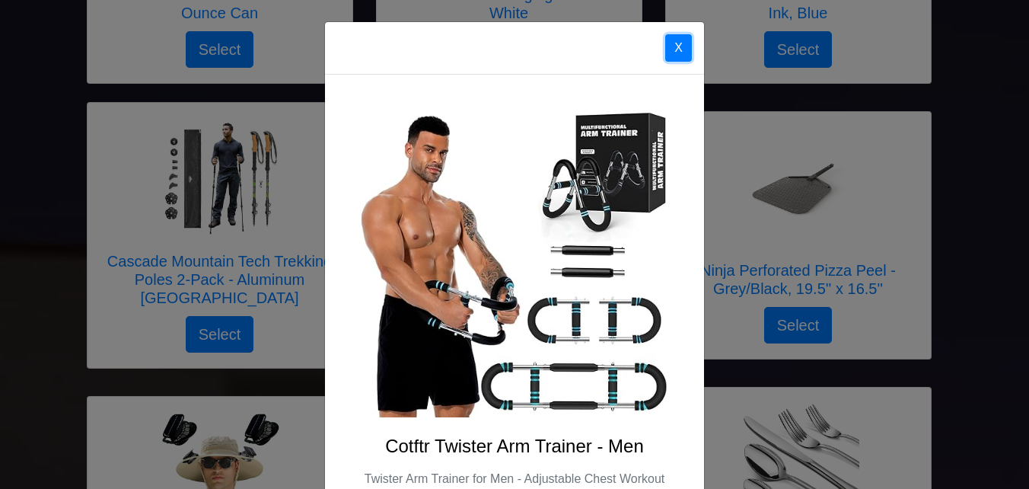
click at [675, 50] on button "X" at bounding box center [678, 47] width 27 height 27
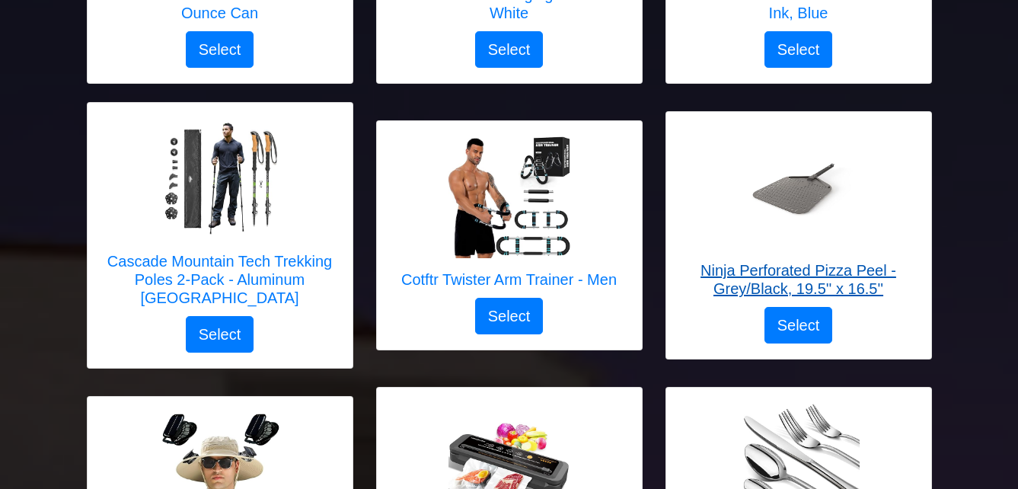
click at [790, 201] on img at bounding box center [799, 188] width 122 height 122
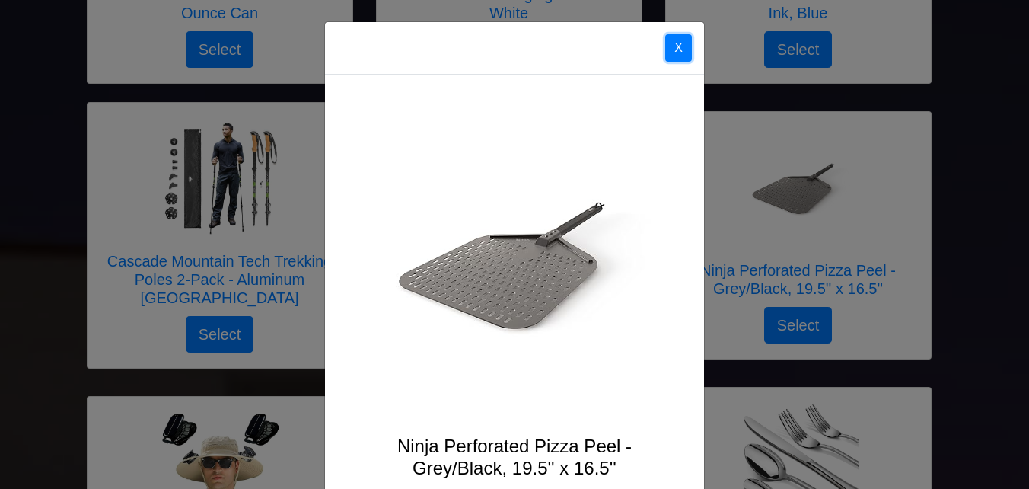
click at [673, 49] on button "X" at bounding box center [678, 47] width 27 height 27
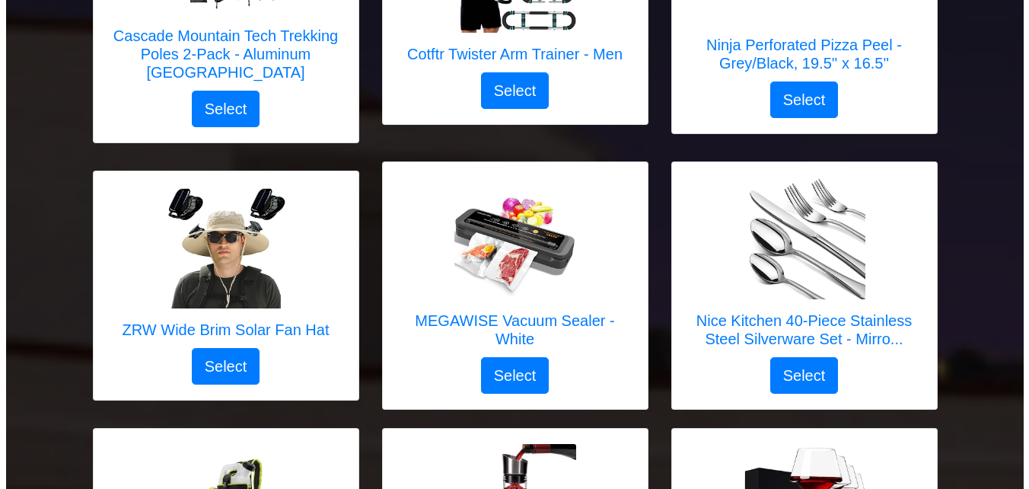
scroll to position [1751, 0]
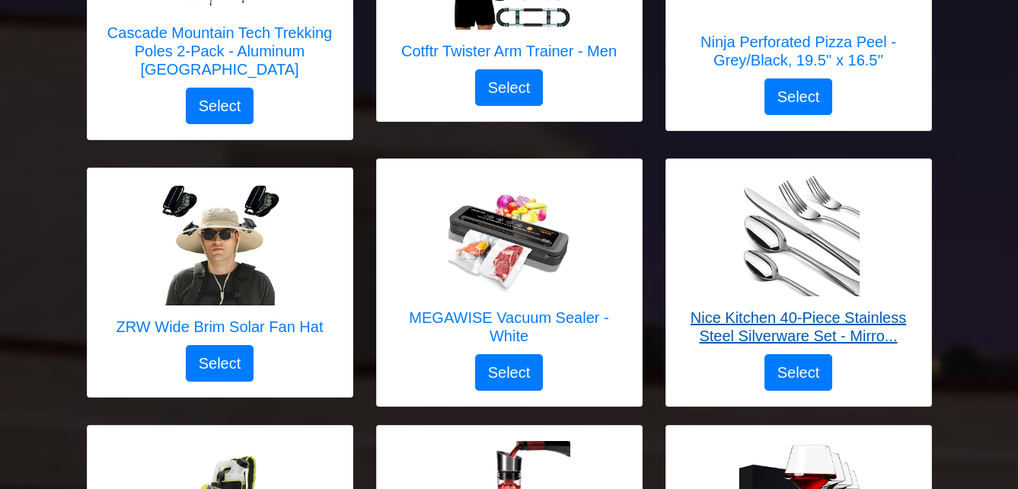
click at [831, 260] on img at bounding box center [799, 235] width 122 height 122
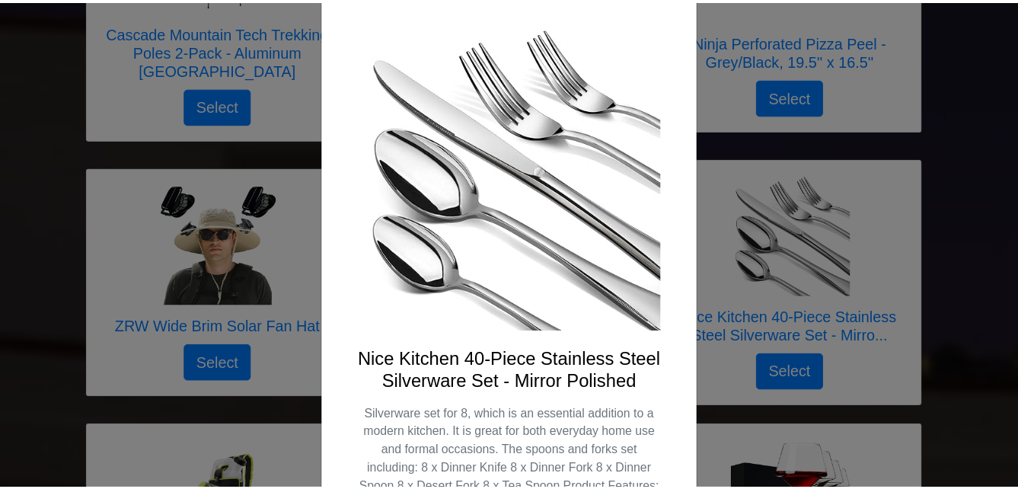
scroll to position [0, 0]
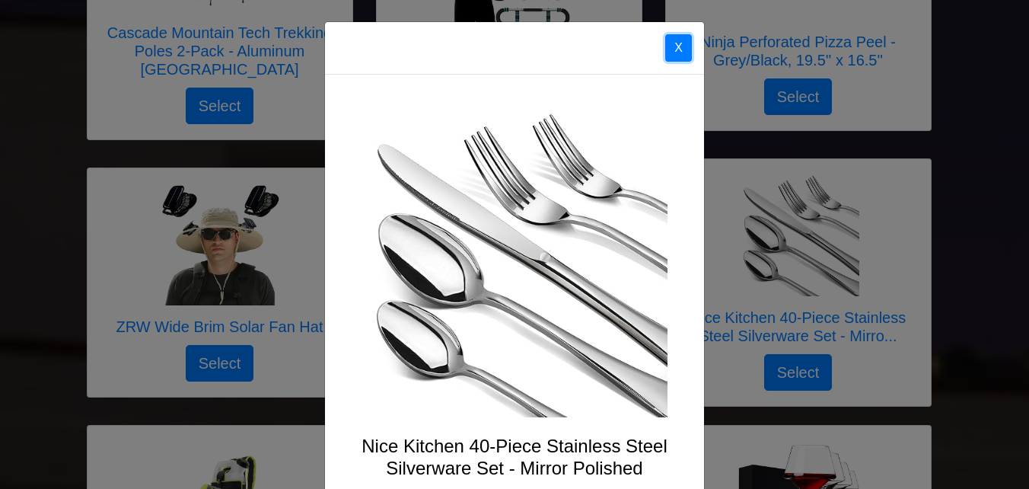
click at [671, 49] on button "X" at bounding box center [678, 47] width 27 height 27
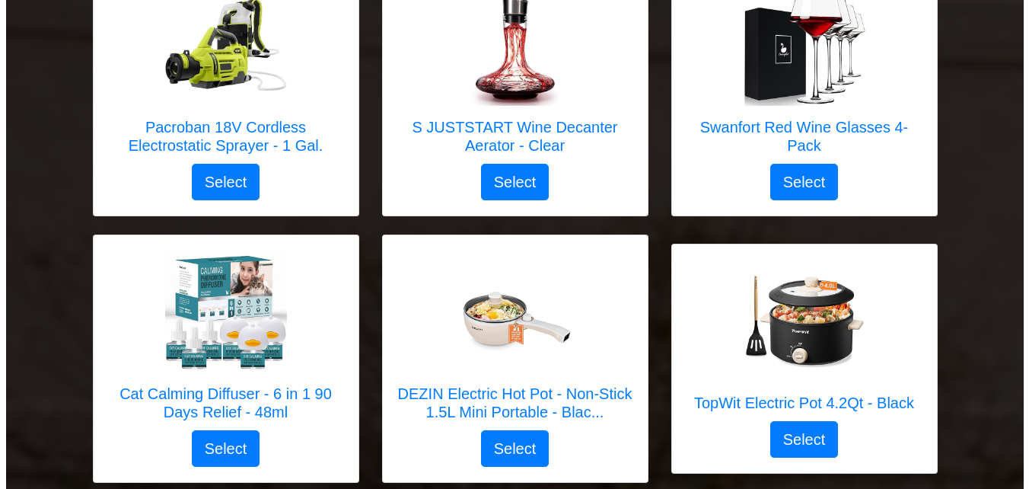
scroll to position [2284, 0]
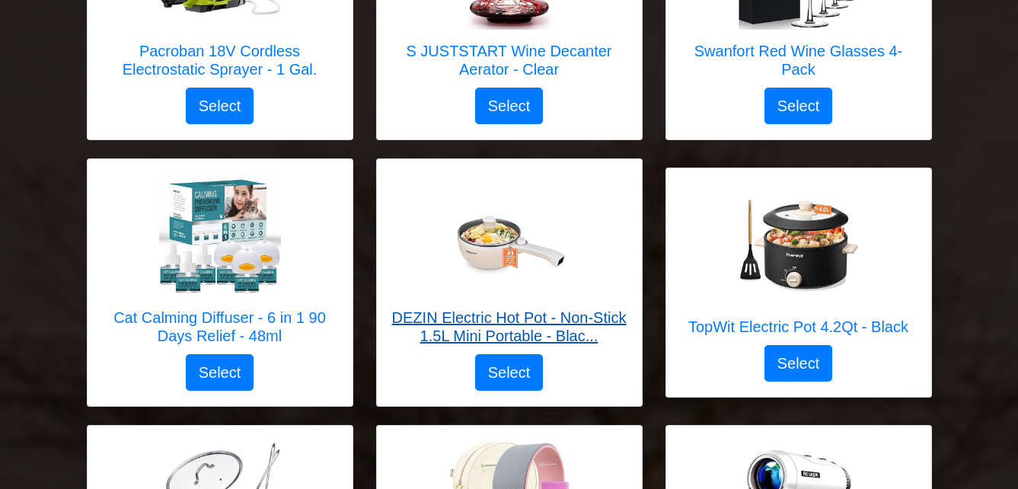
click at [499, 251] on img at bounding box center [509, 235] width 122 height 122
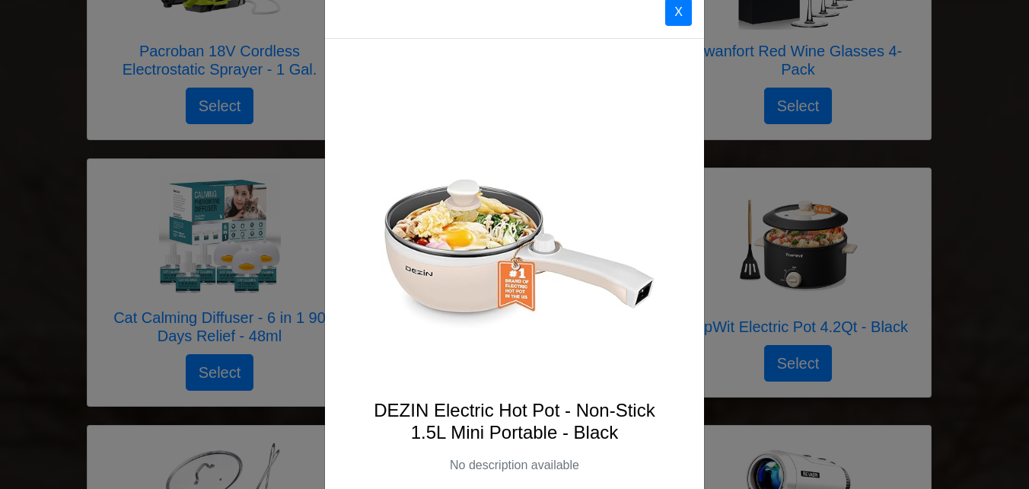
scroll to position [0, 0]
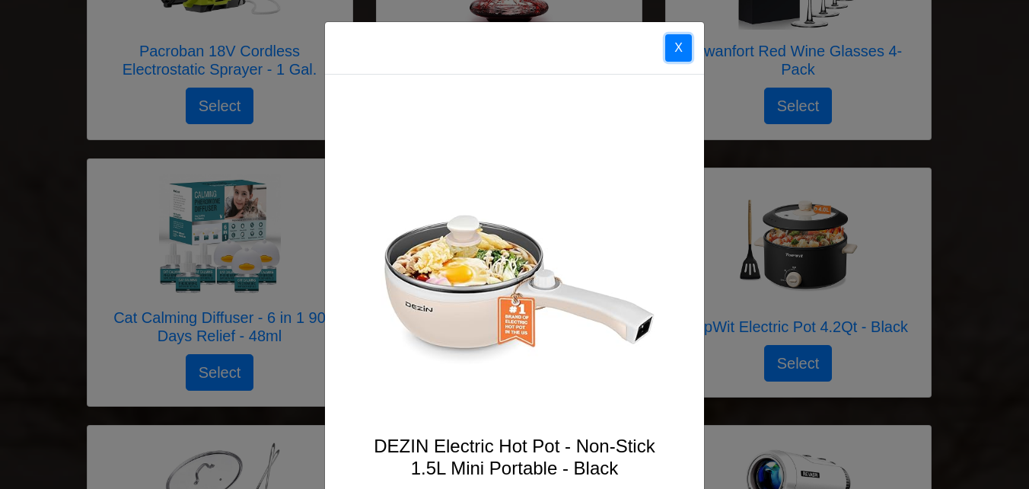
click at [668, 47] on button "X" at bounding box center [678, 47] width 27 height 27
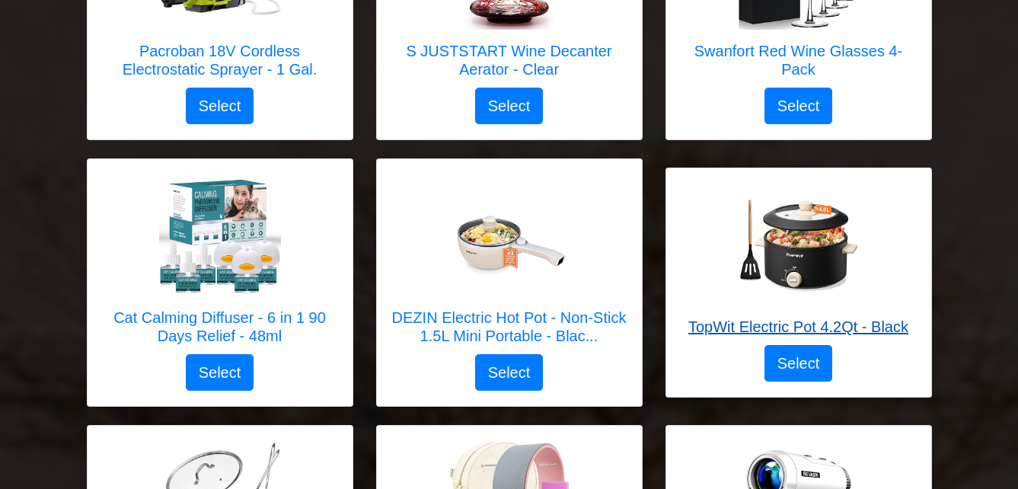
click at [799, 317] on h5 "TopWit Electric Pot 4.2Qt - Black" at bounding box center [798, 326] width 220 height 18
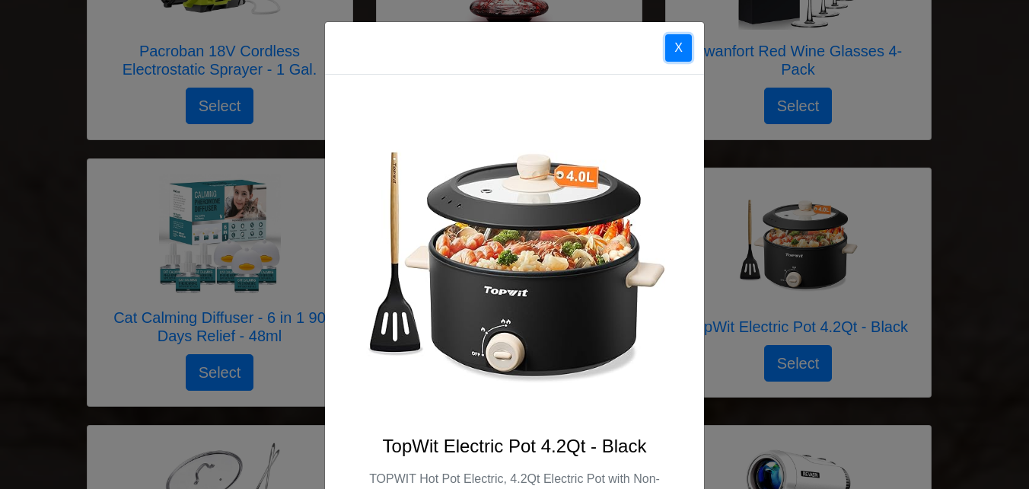
click at [675, 56] on button "X" at bounding box center [678, 47] width 27 height 27
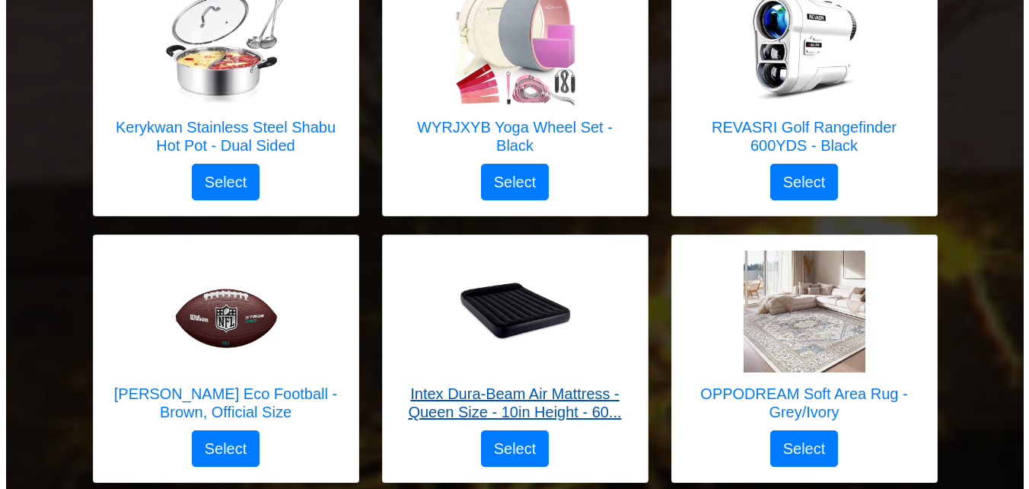
scroll to position [2817, 0]
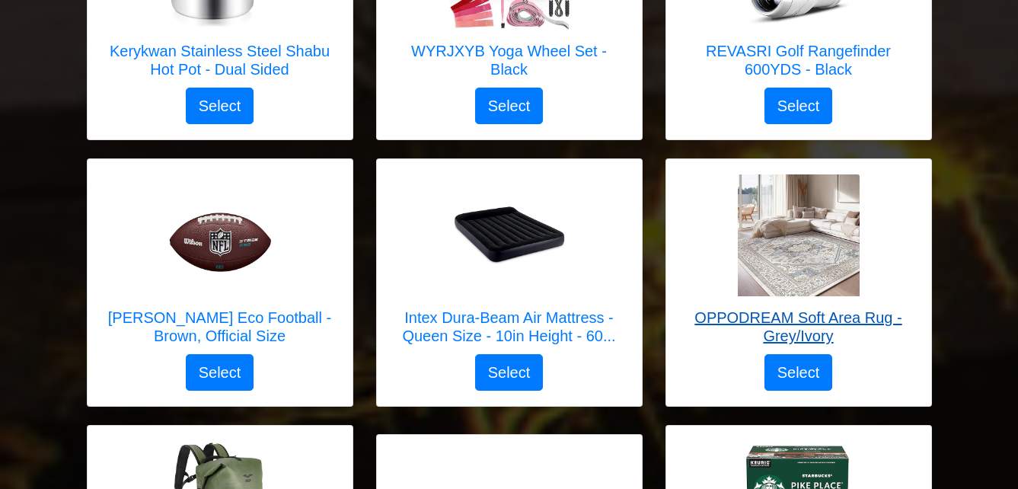
click at [814, 270] on img at bounding box center [799, 235] width 122 height 122
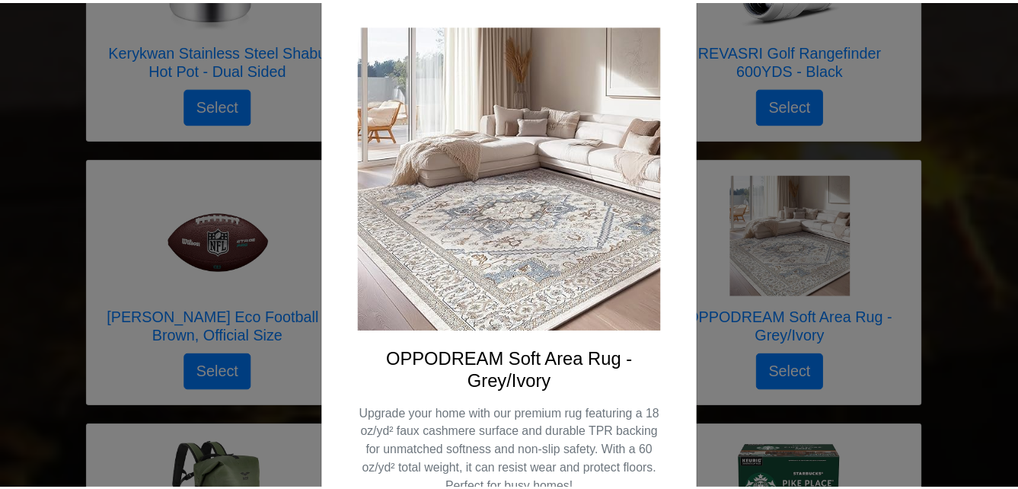
scroll to position [0, 0]
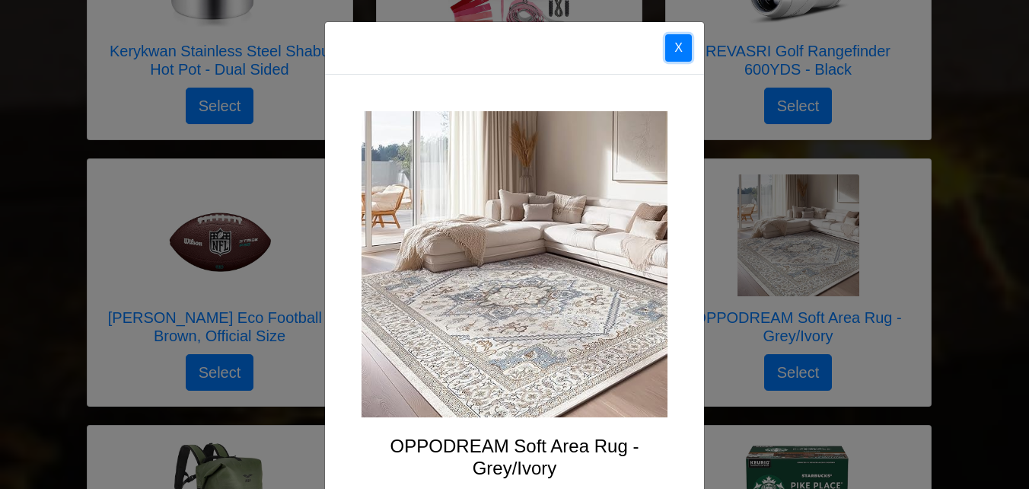
click at [675, 47] on button "X" at bounding box center [678, 47] width 27 height 27
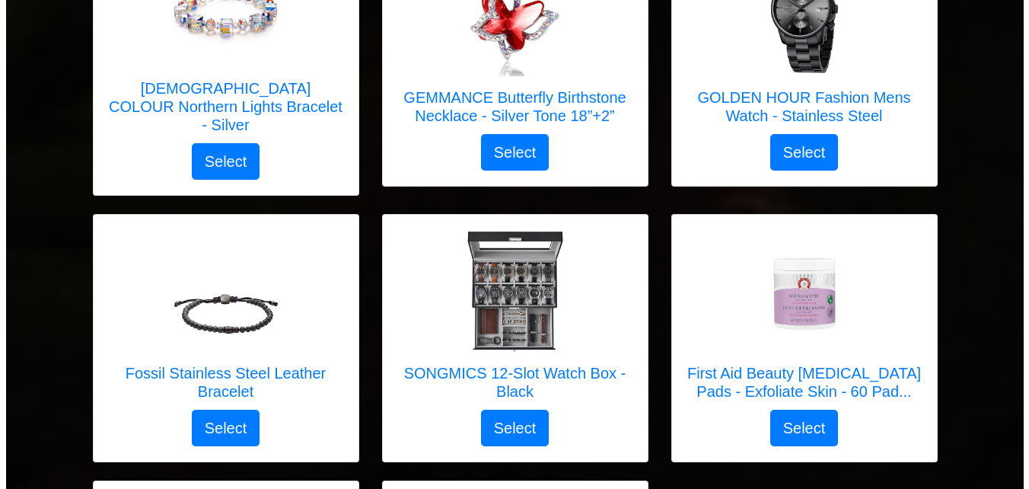
scroll to position [4416, 0]
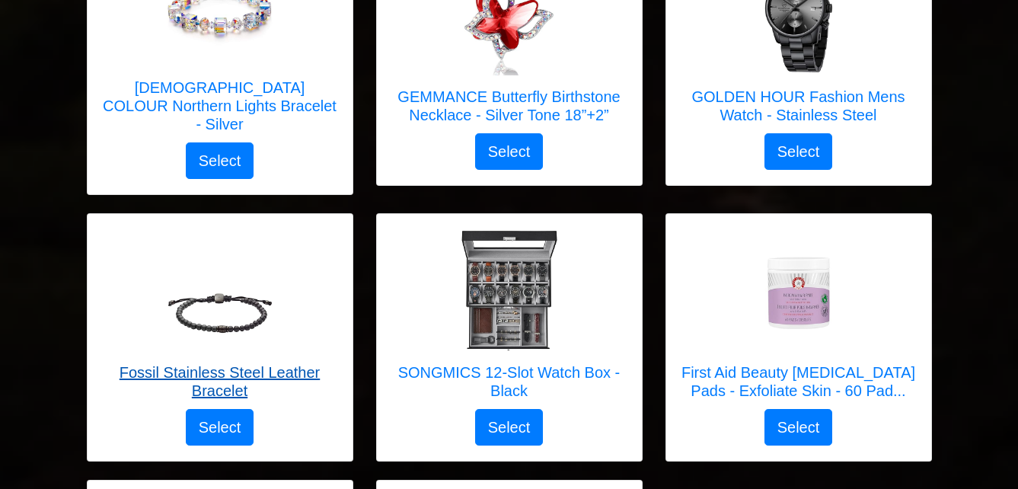
click at [233, 267] on img at bounding box center [220, 290] width 122 height 122
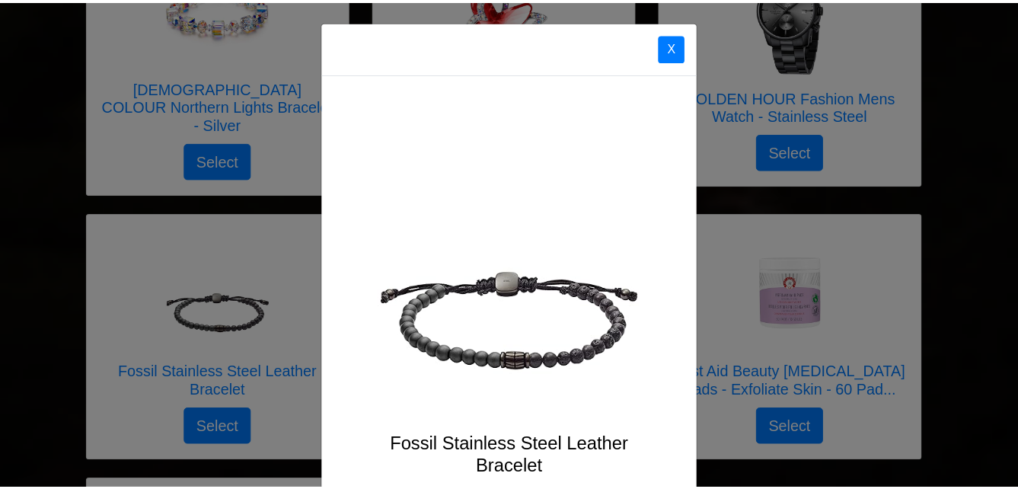
scroll to position [0, 0]
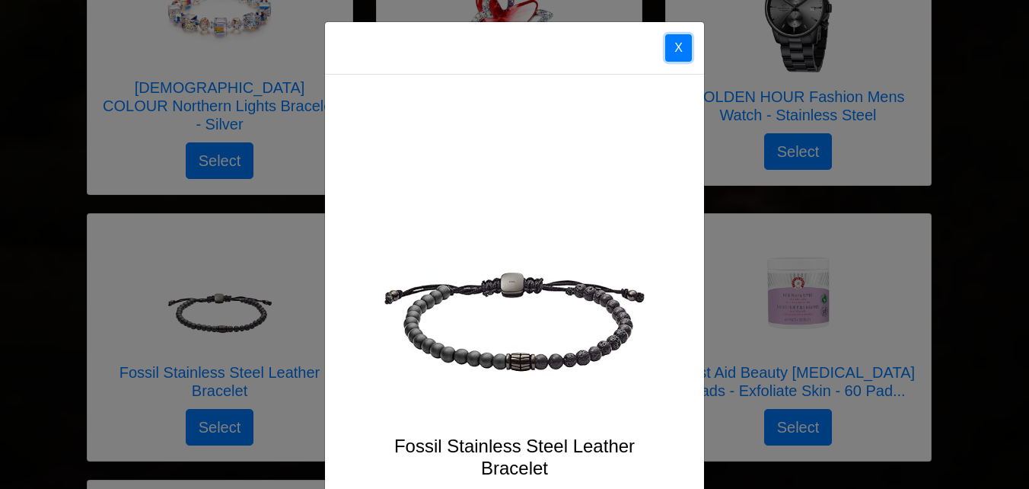
click at [671, 49] on button "X" at bounding box center [678, 47] width 27 height 27
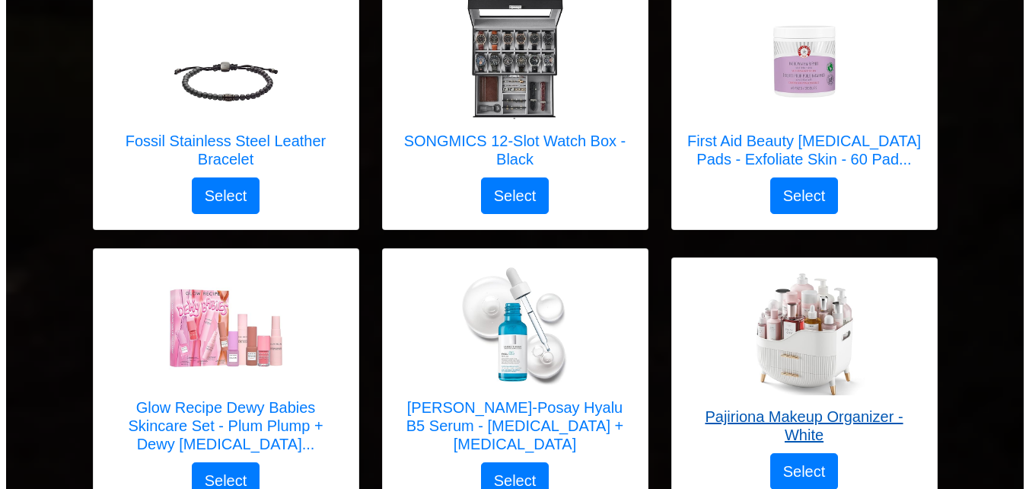
scroll to position [4635, 0]
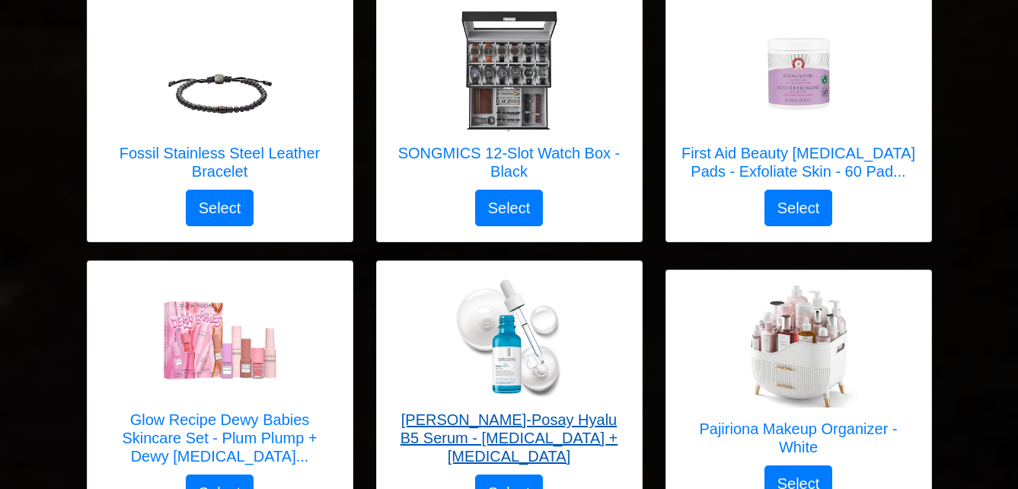
click at [543, 314] on img at bounding box center [509, 337] width 122 height 122
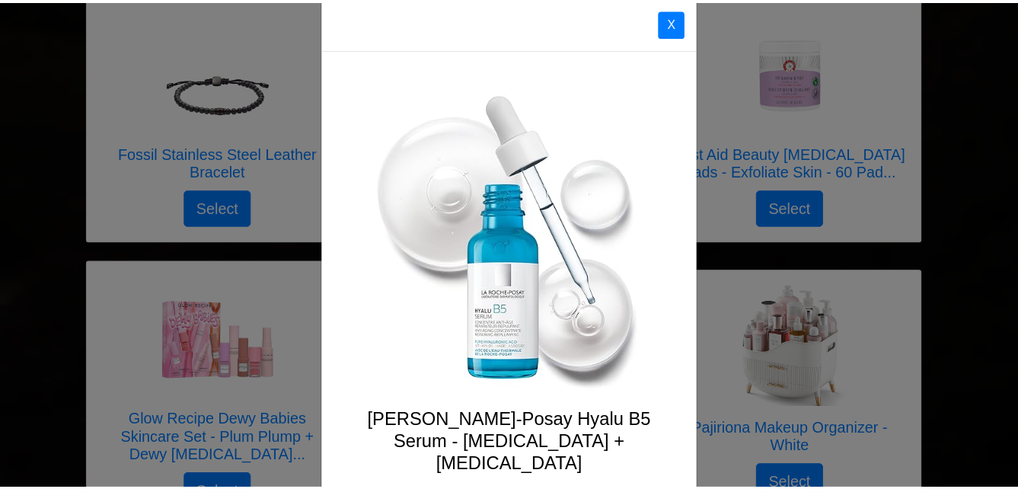
scroll to position [0, 0]
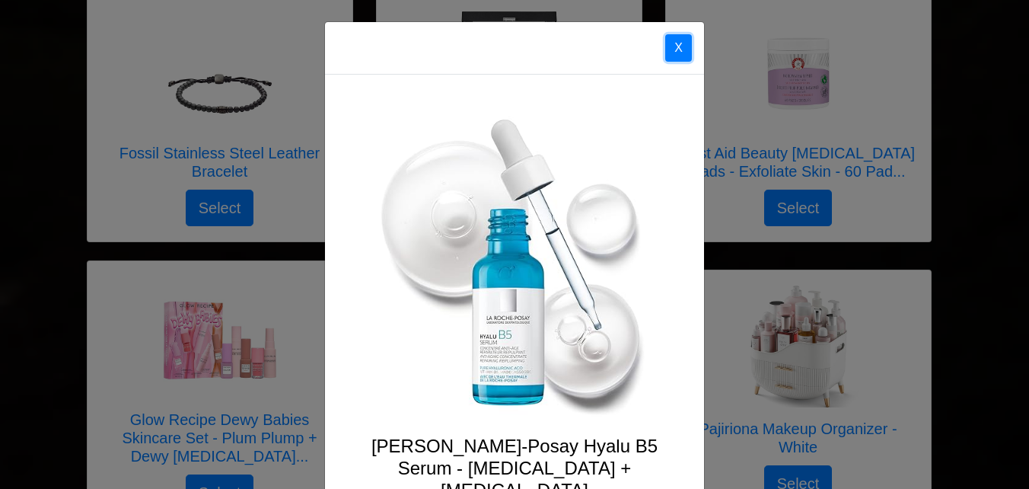
click at [673, 46] on button "X" at bounding box center [678, 47] width 27 height 27
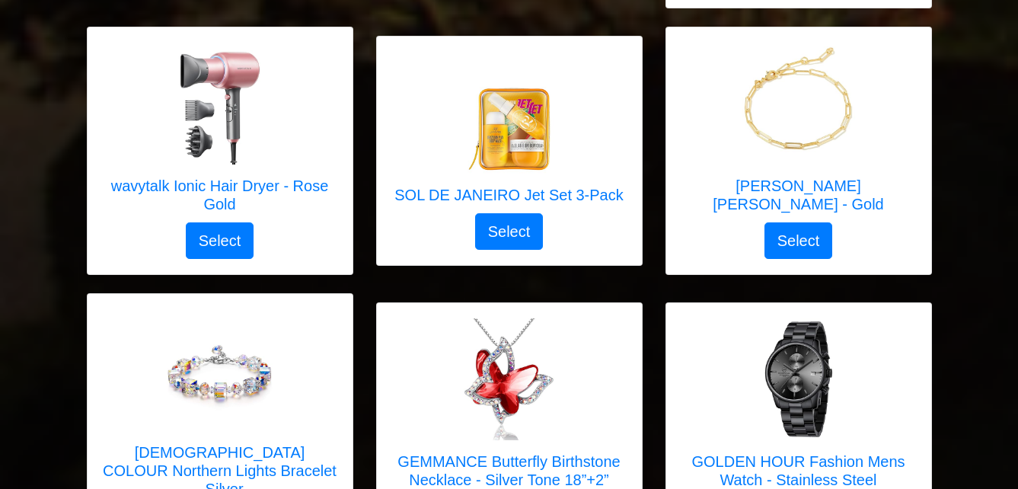
scroll to position [4026, 0]
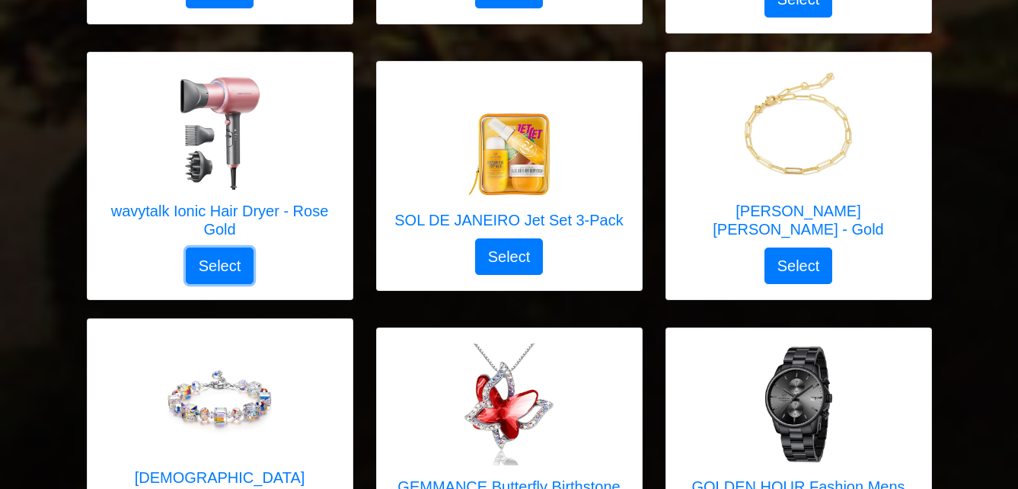
click at [229, 247] on button "Select" at bounding box center [220, 265] width 69 height 37
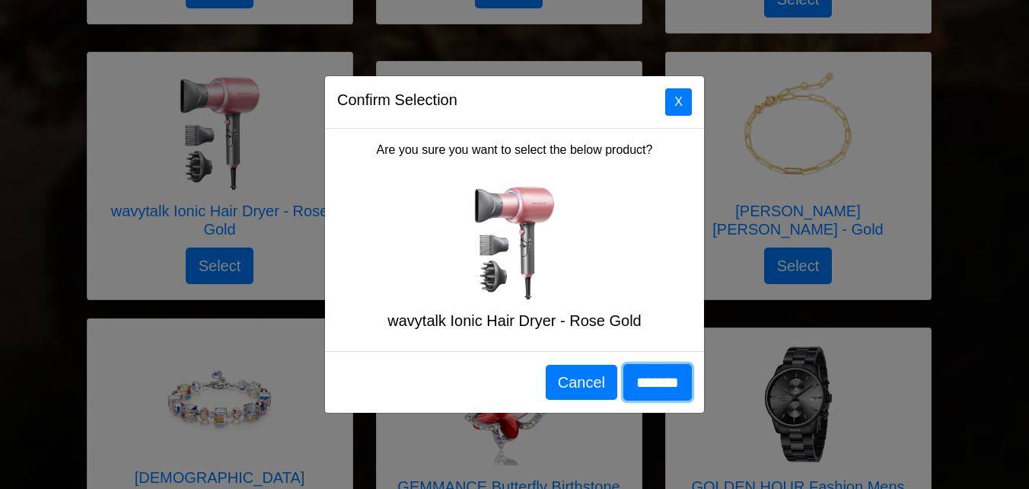
click at [666, 384] on input "*******" at bounding box center [658, 382] width 69 height 37
click at [689, 100] on button "X" at bounding box center [678, 101] width 27 height 27
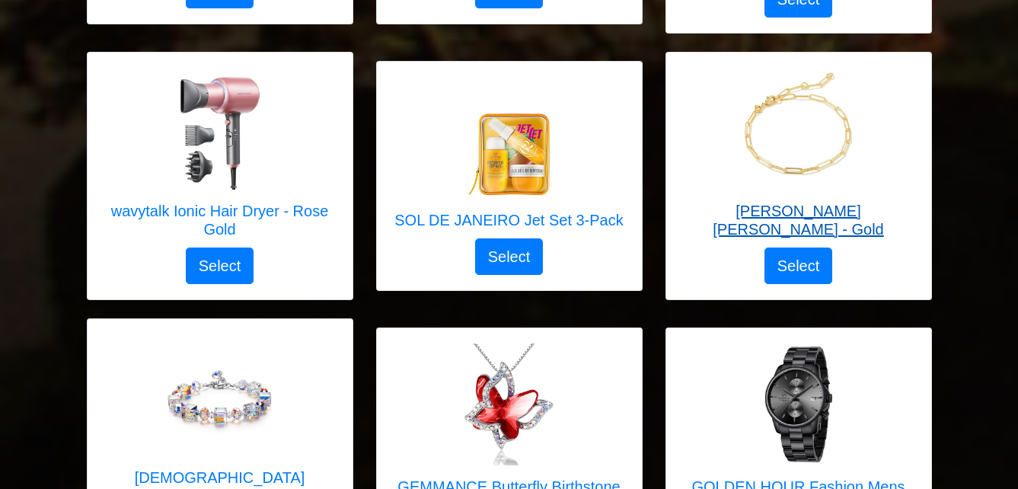
click at [793, 89] on img at bounding box center [799, 129] width 122 height 122
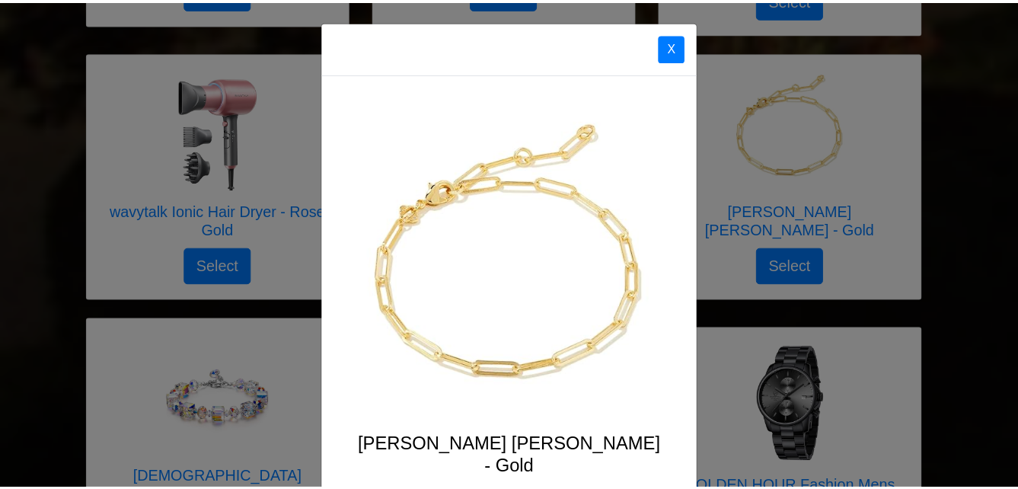
scroll to position [0, 0]
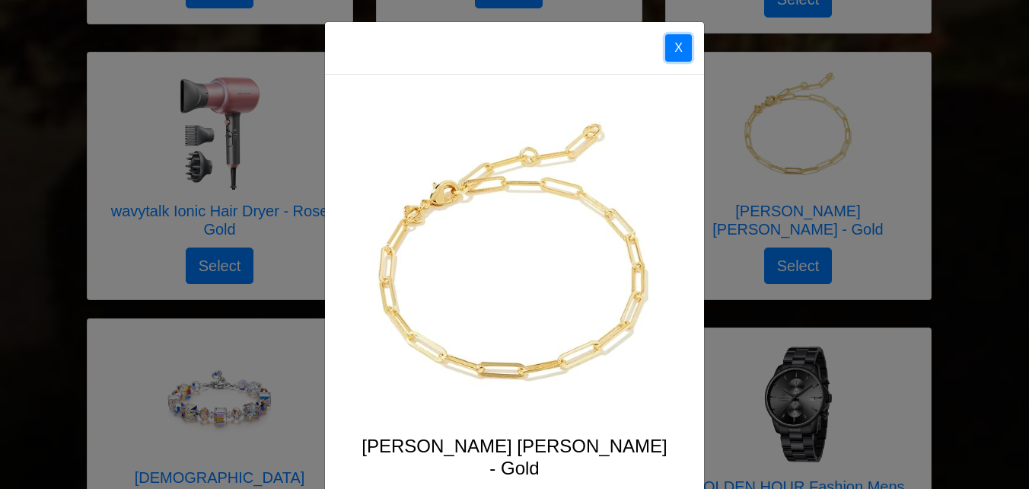
click at [675, 53] on button "X" at bounding box center [678, 47] width 27 height 27
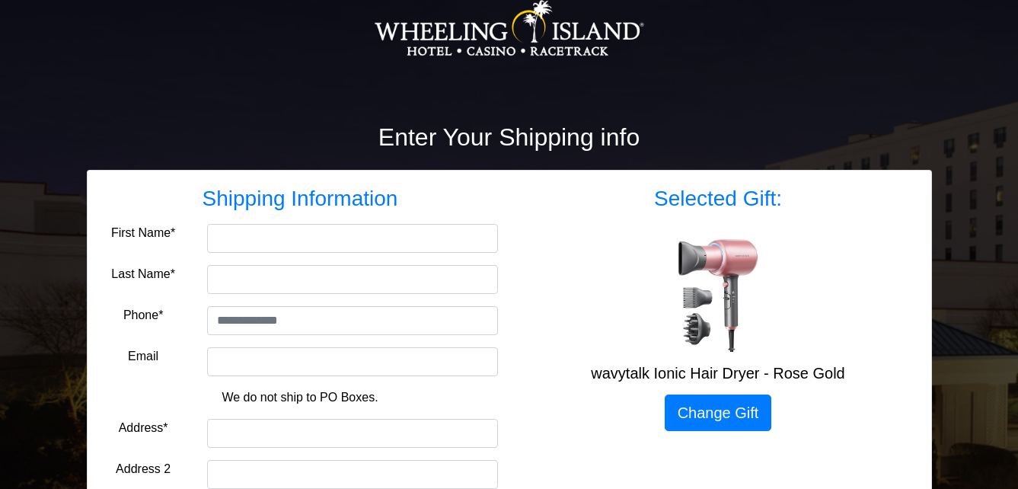
scroll to position [152, 0]
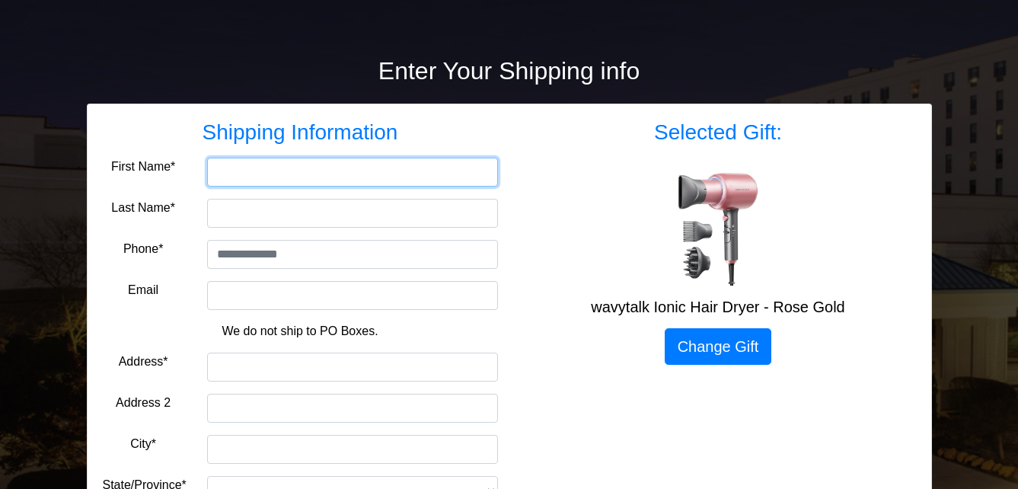
click at [228, 175] on input "First Name*" at bounding box center [352, 172] width 291 height 29
type input "*******"
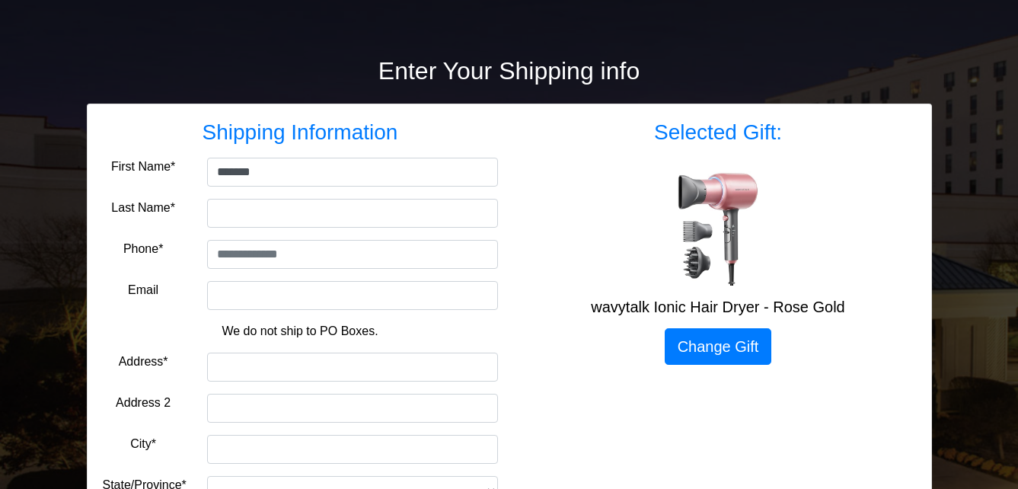
type input "******"
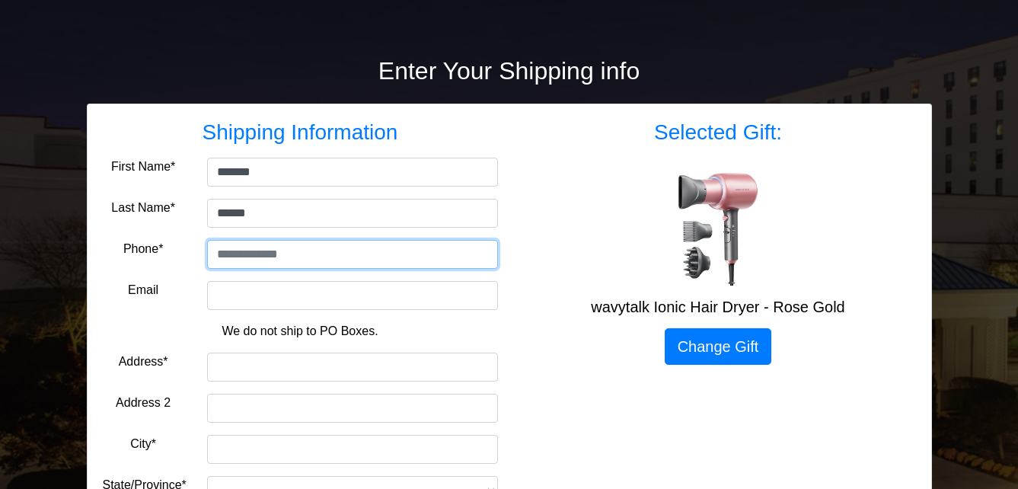
type input "**********"
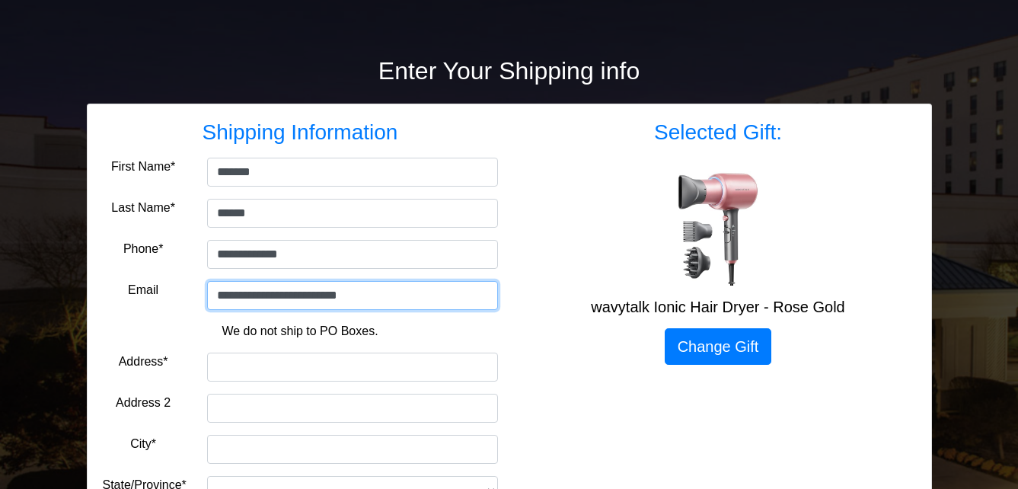
type input "**********"
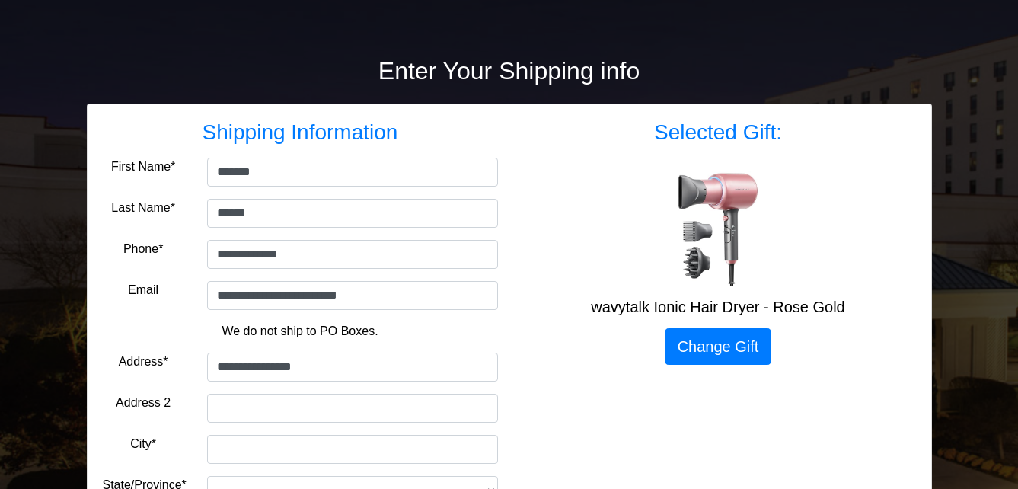
type input "******"
select select "**"
type input "*****"
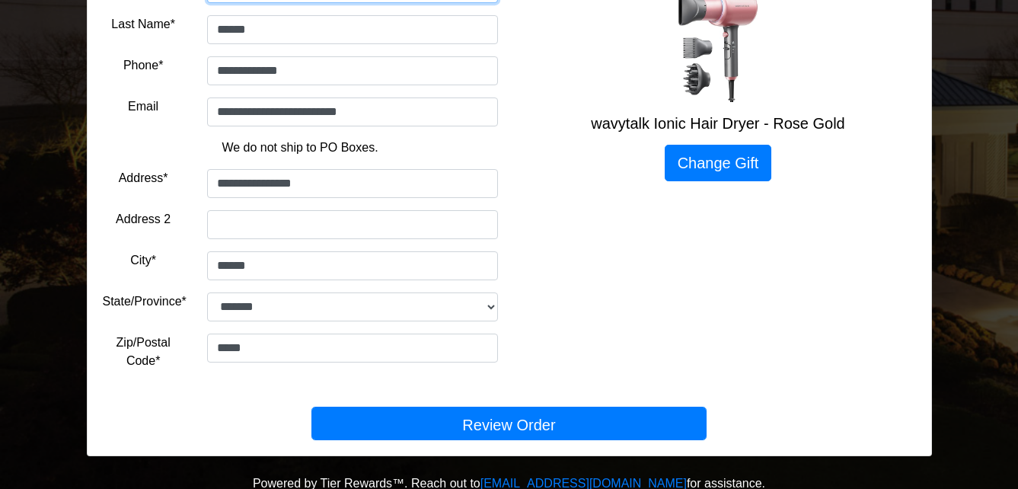
scroll to position [340, 0]
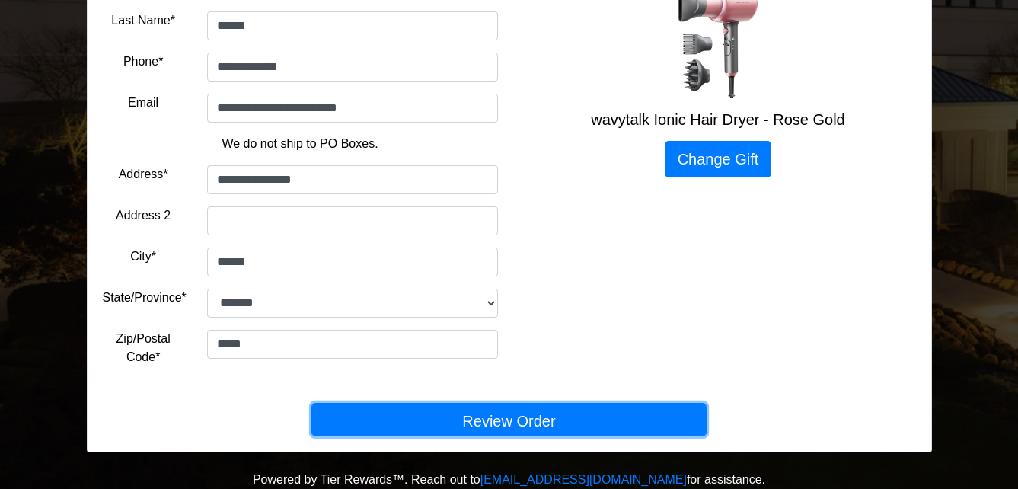
click at [514, 418] on button "Review Order" at bounding box center [508, 419] width 395 height 33
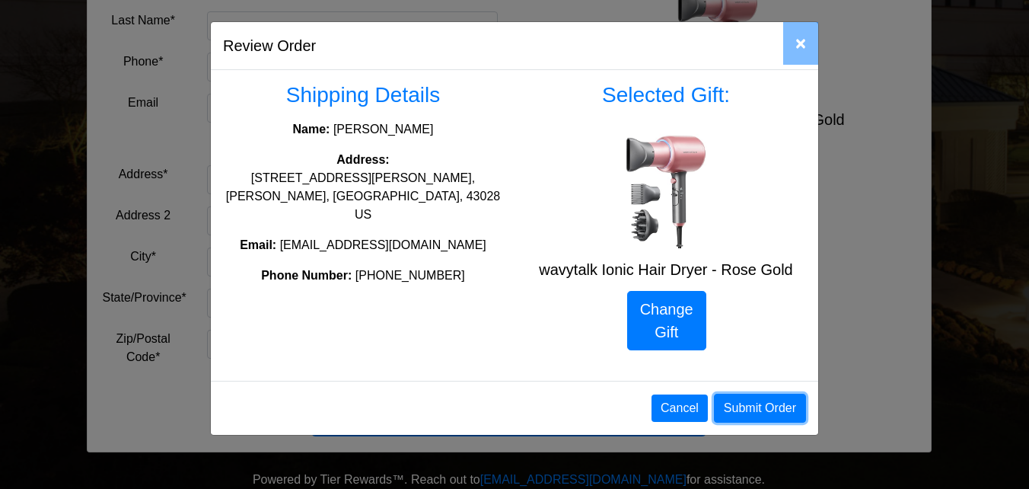
click at [774, 408] on button "Submit Order" at bounding box center [760, 408] width 92 height 29
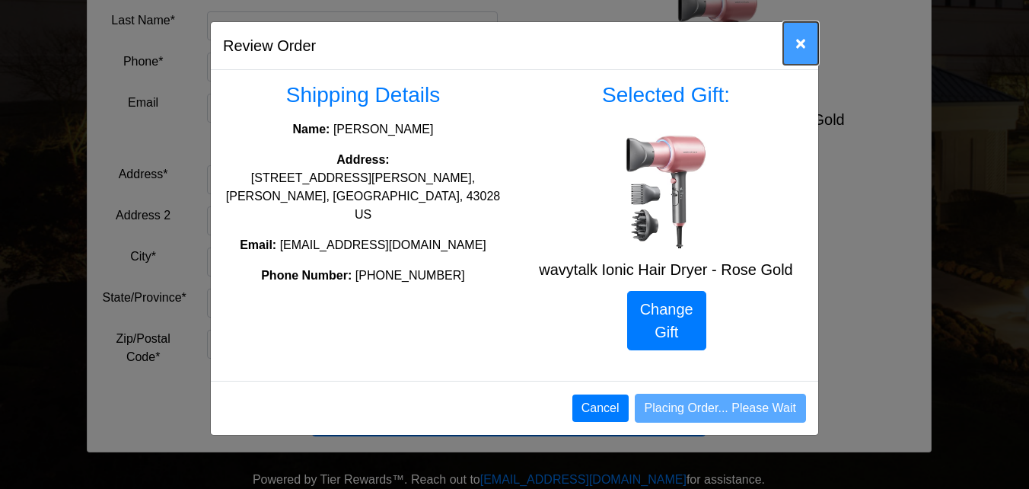
click at [799, 46] on span "×" at bounding box center [801, 43] width 11 height 21
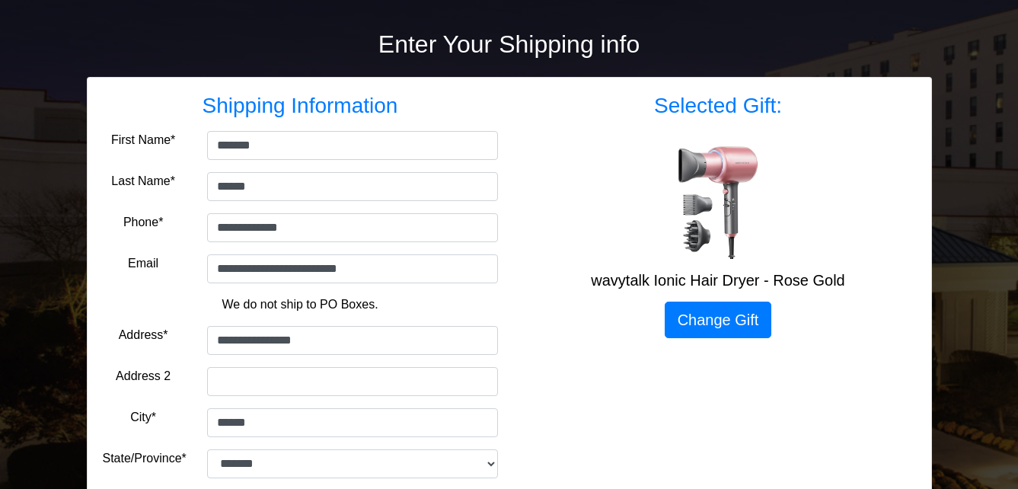
scroll to position [35, 0]
